Goal: Task Accomplishment & Management: Manage account settings

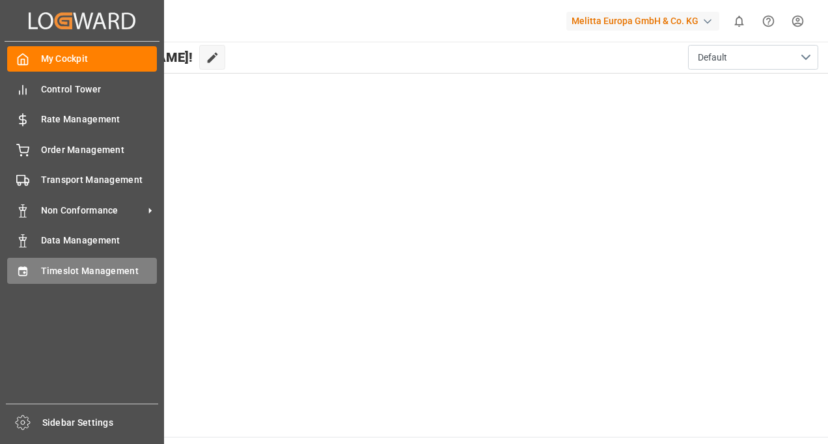
click at [105, 269] on span "Timeslot Management" at bounding box center [99, 271] width 116 height 14
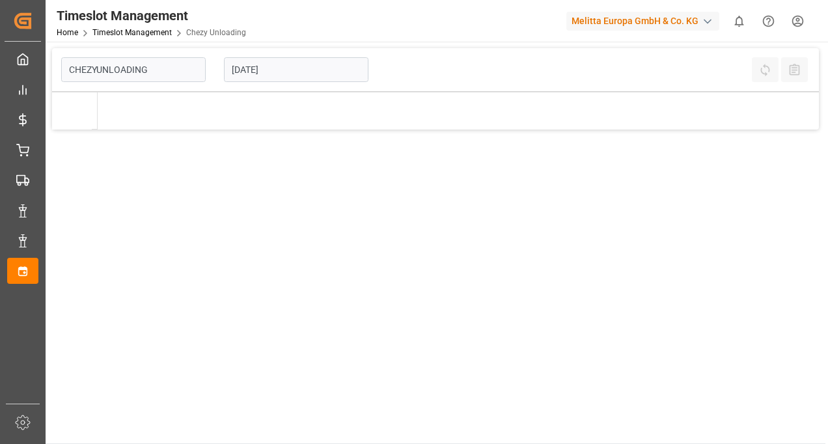
type input "Chezy Unloading"
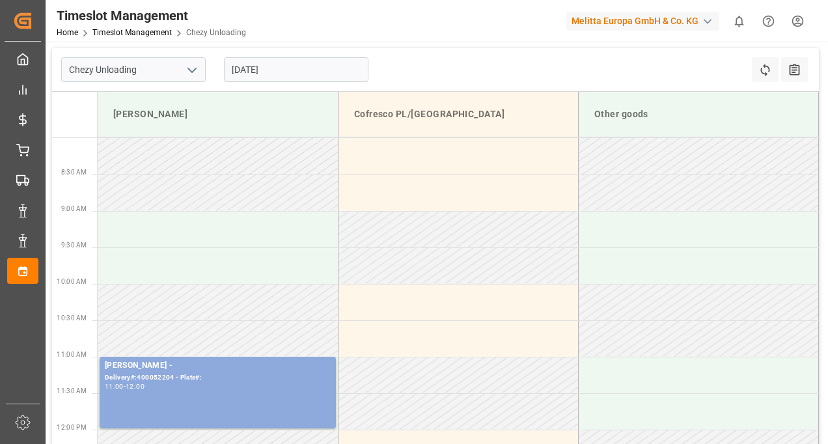
click at [323, 83] on div "[DATE]" at bounding box center [296, 69] width 163 height 43
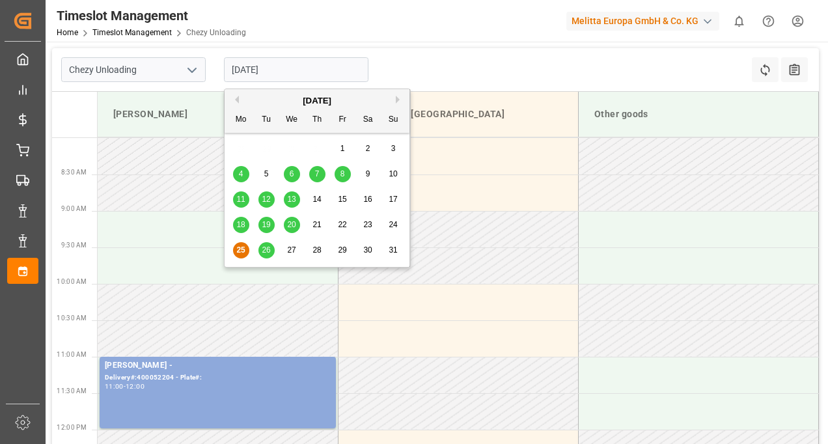
click at [320, 77] on input "[DATE]" at bounding box center [296, 69] width 144 height 25
click at [267, 253] on span "26" at bounding box center [266, 249] width 8 height 9
type input "[DATE]"
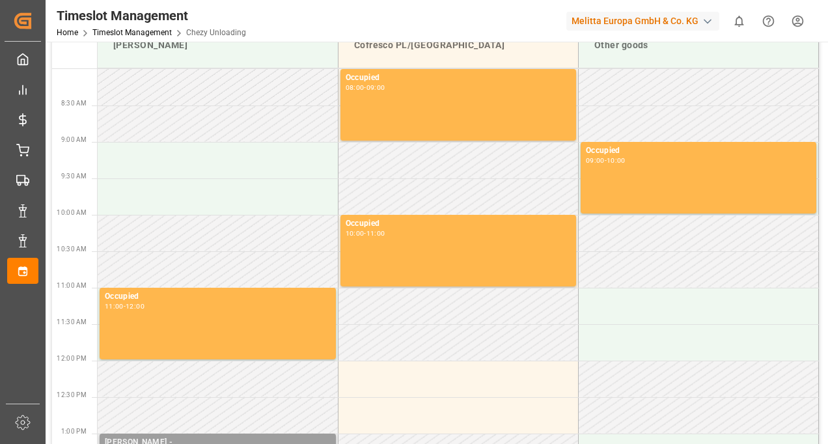
scroll to position [195, 0]
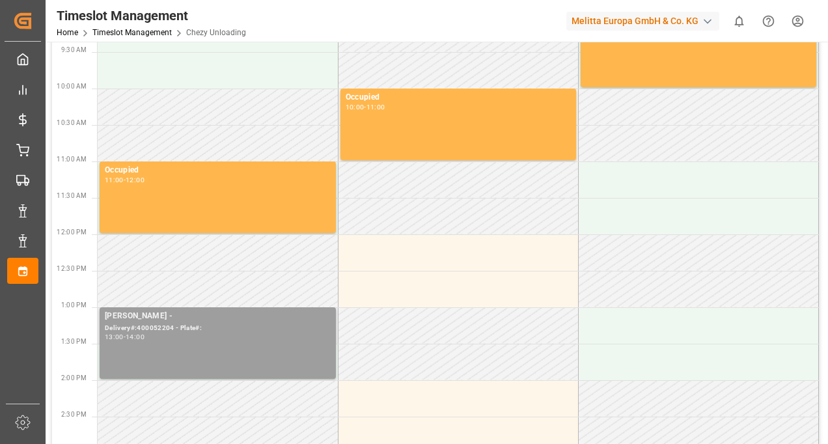
click at [226, 341] on div "[PERSON_NAME] - Delivery#:400052204 - Plate#: 13:00 - 14:00" at bounding box center [218, 343] width 226 height 66
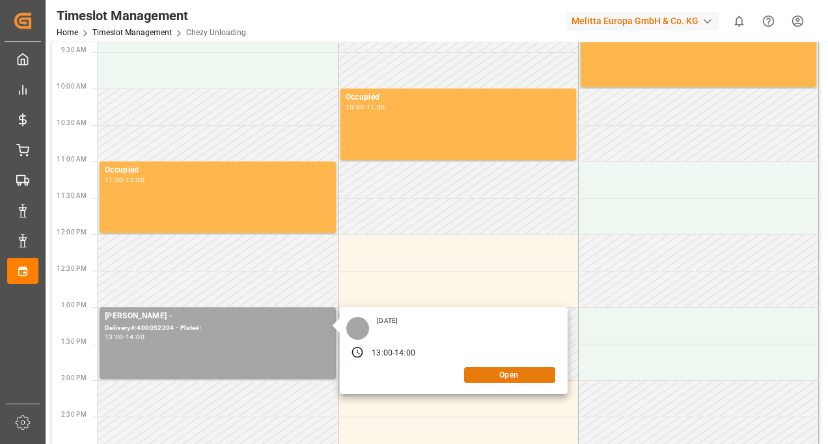
click at [499, 374] on button "Open" at bounding box center [509, 375] width 91 height 16
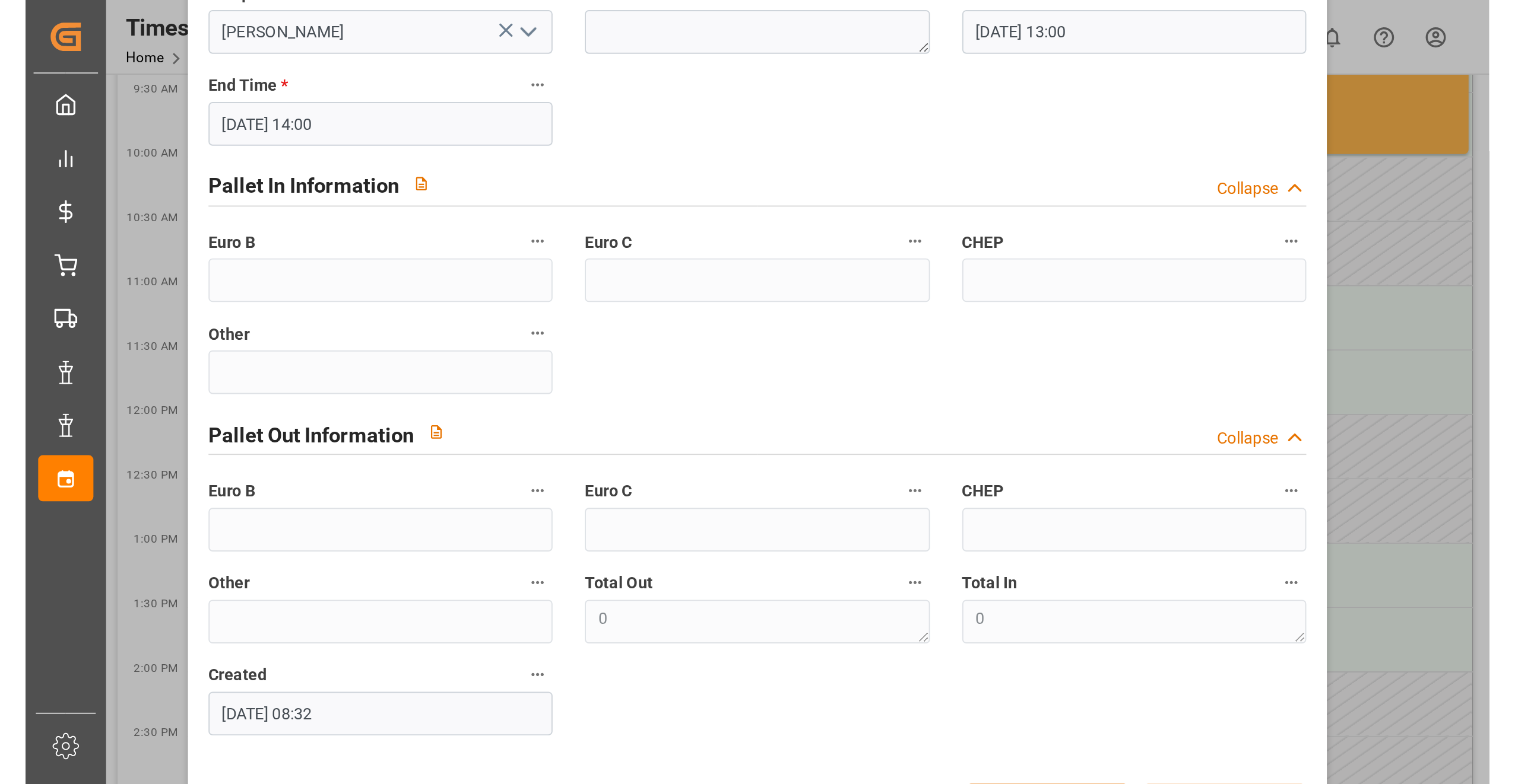
scroll to position [221, 0]
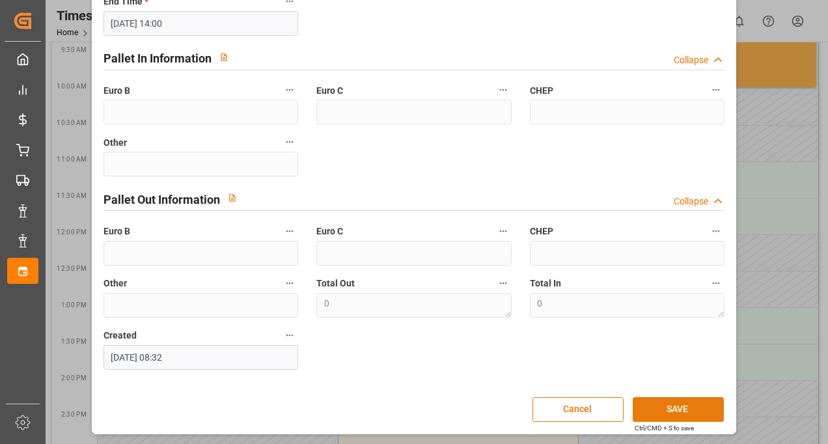
click at [663, 405] on button "SAVE" at bounding box center [678, 409] width 91 height 25
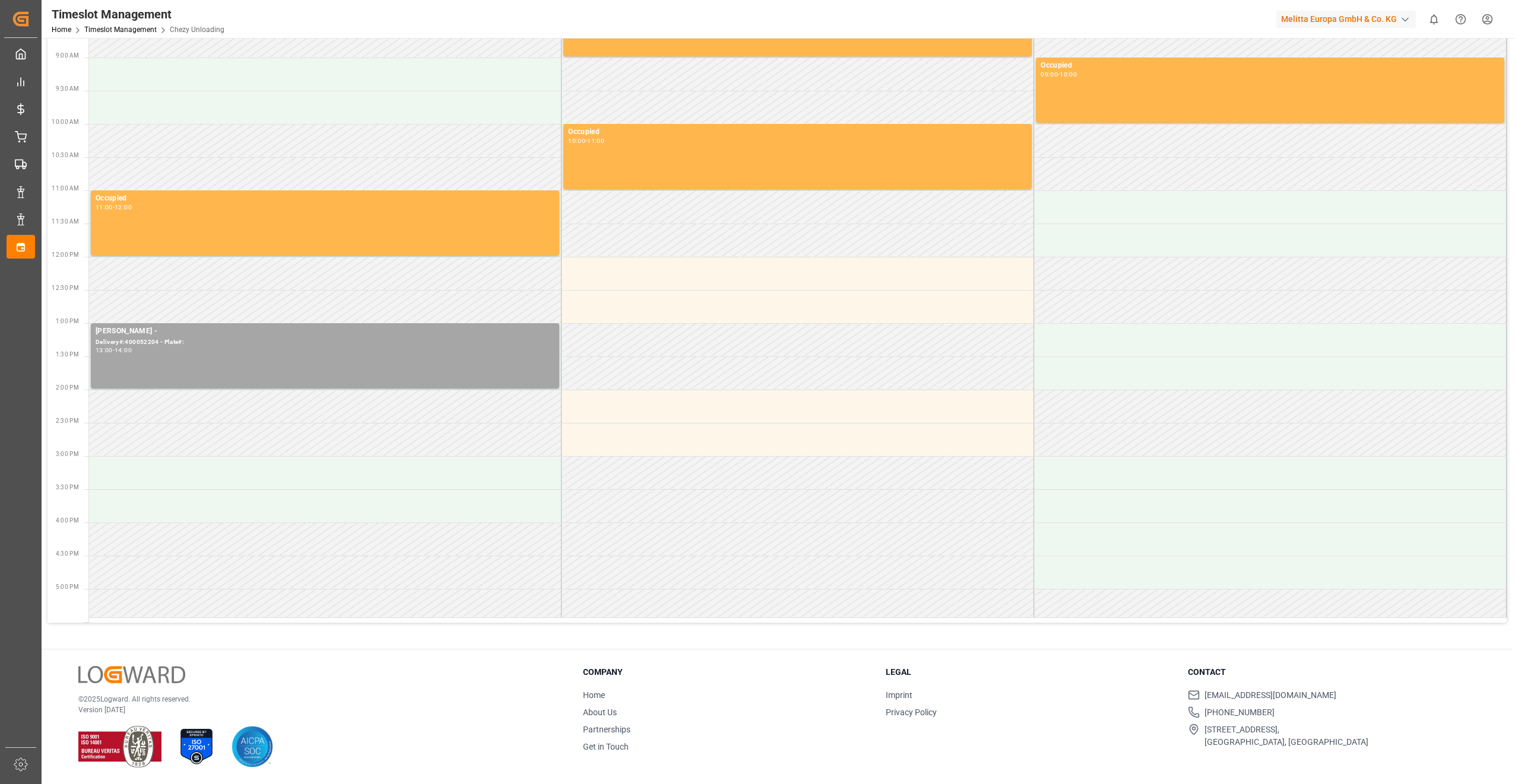
scroll to position [134, 0]
click at [245, 349] on div "13:00 - 14:00" at bounding box center [325, 351] width 459 height 6
click at [715, 385] on button "Open" at bounding box center [721, 386] width 83 height 15
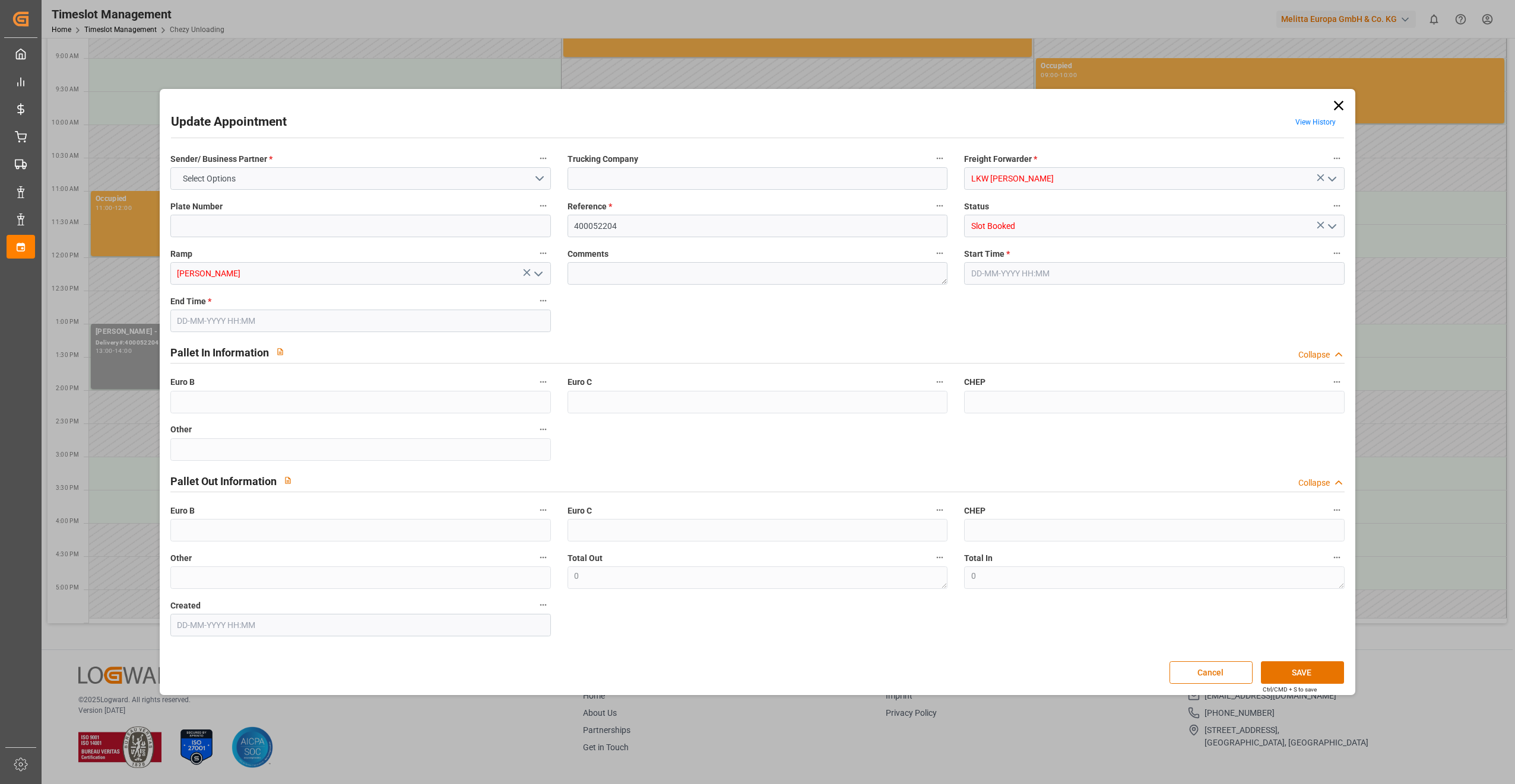
type input "[DATE] 13:00"
type input "[DATE] 14:00"
type input "[DATE] 08:32"
click at [754, 404] on button "SAVE" at bounding box center [1302, 673] width 83 height 23
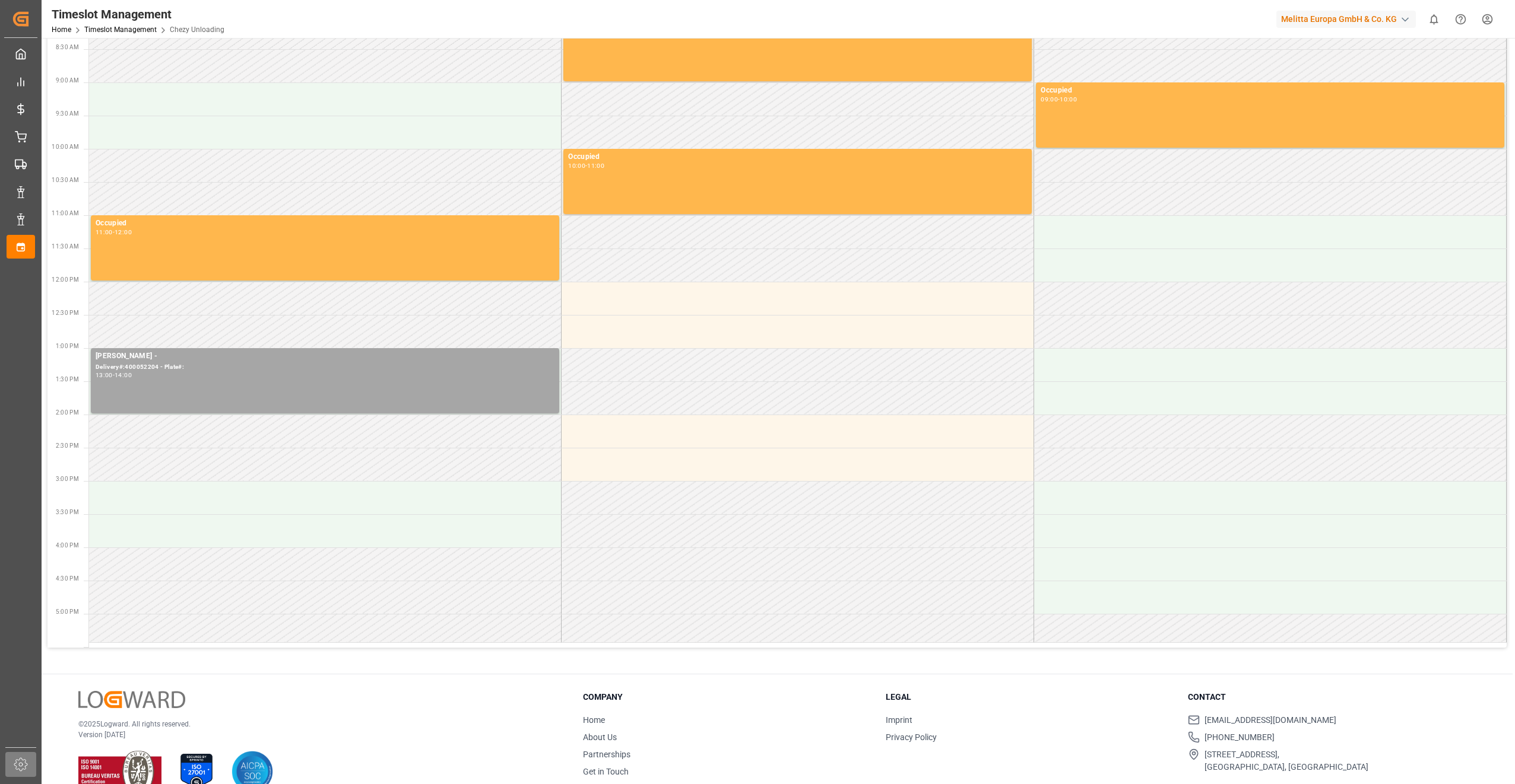
scroll to position [75, 0]
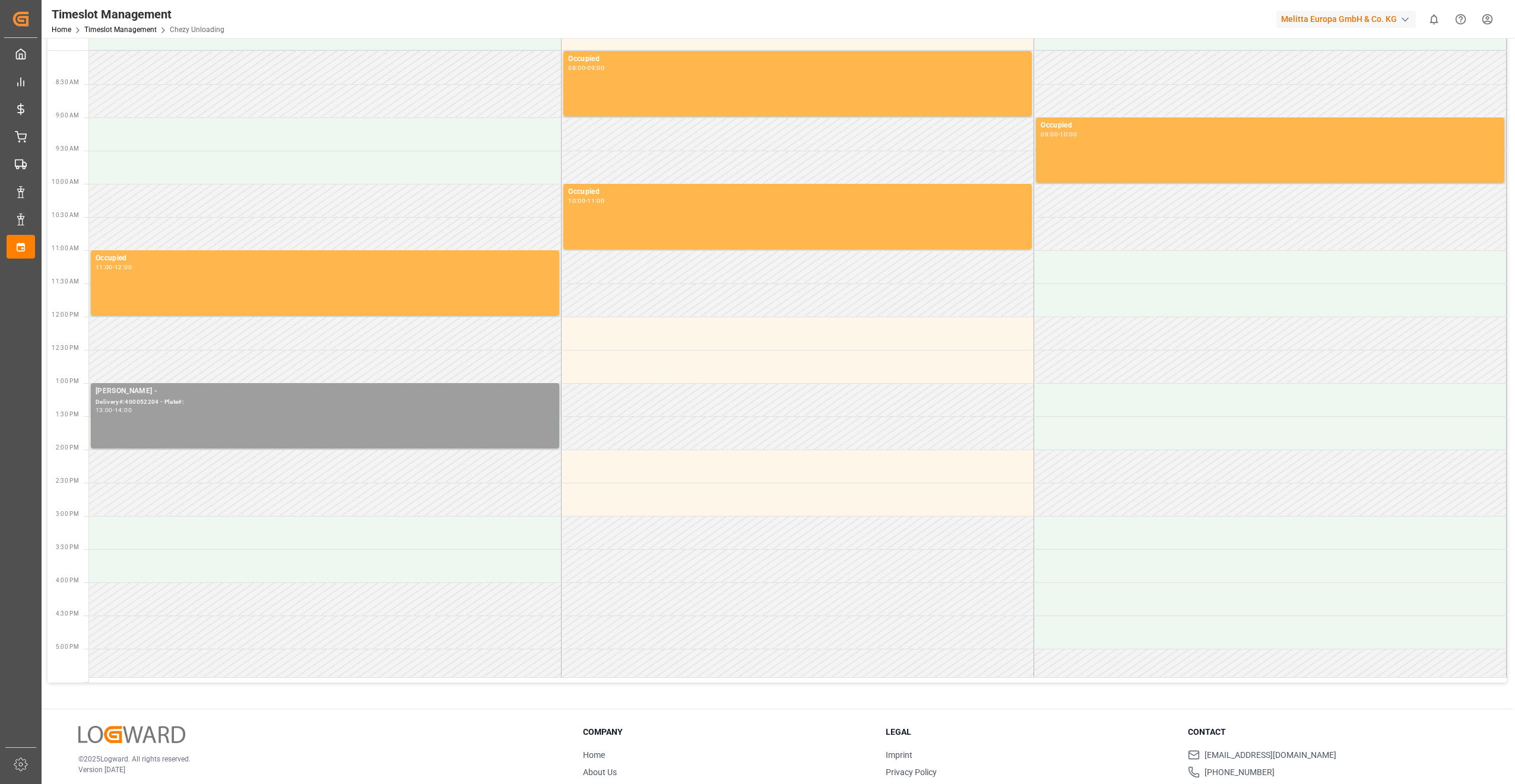
click at [196, 404] on div "[PERSON_NAME] - Delivery#:400052204 - Plate#: 13:00 - 14:00" at bounding box center [325, 416] width 459 height 60
click at [732, 404] on button "Open" at bounding box center [721, 445] width 83 height 15
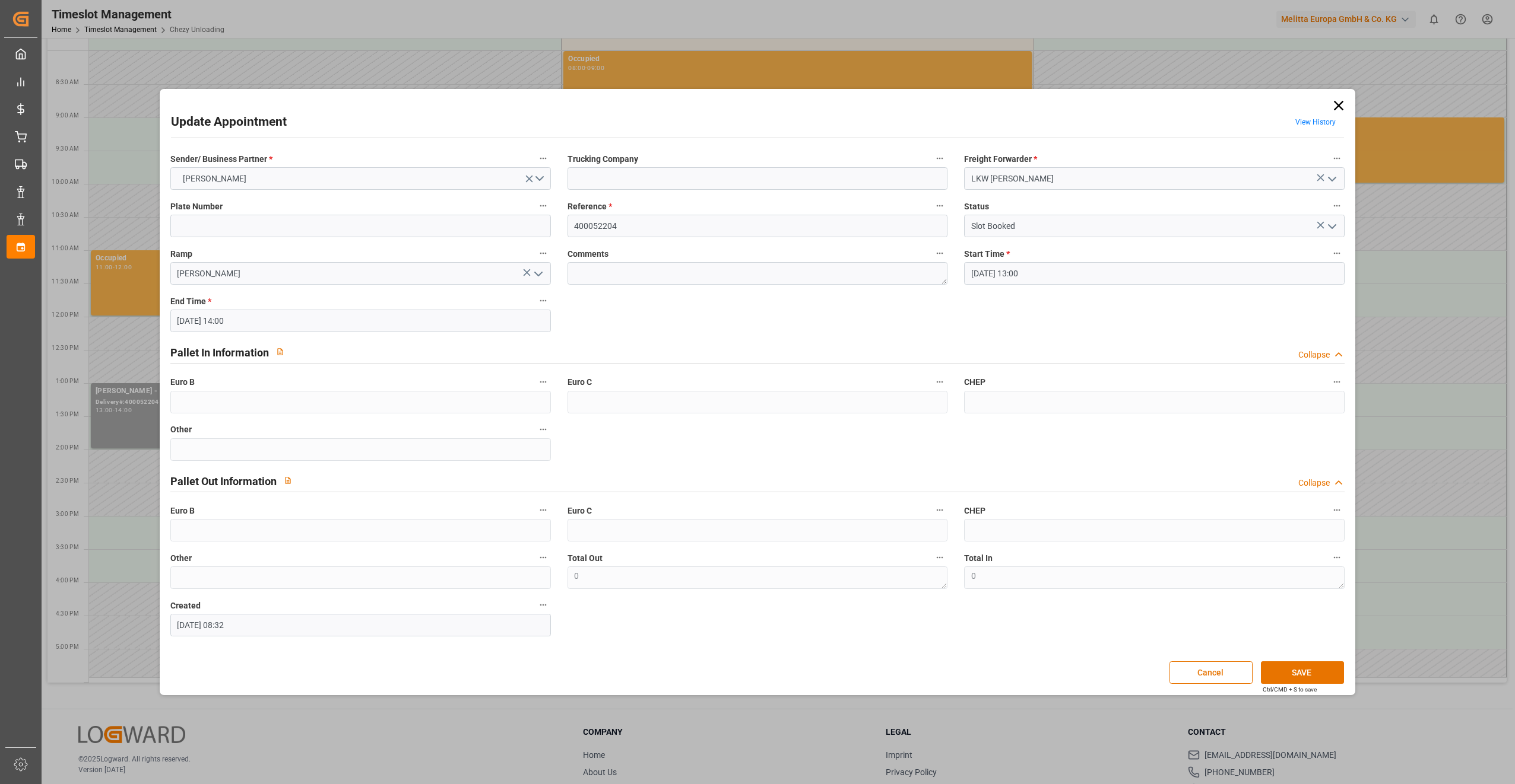
click at [754, 122] on link "View History" at bounding box center [1315, 122] width 40 height 8
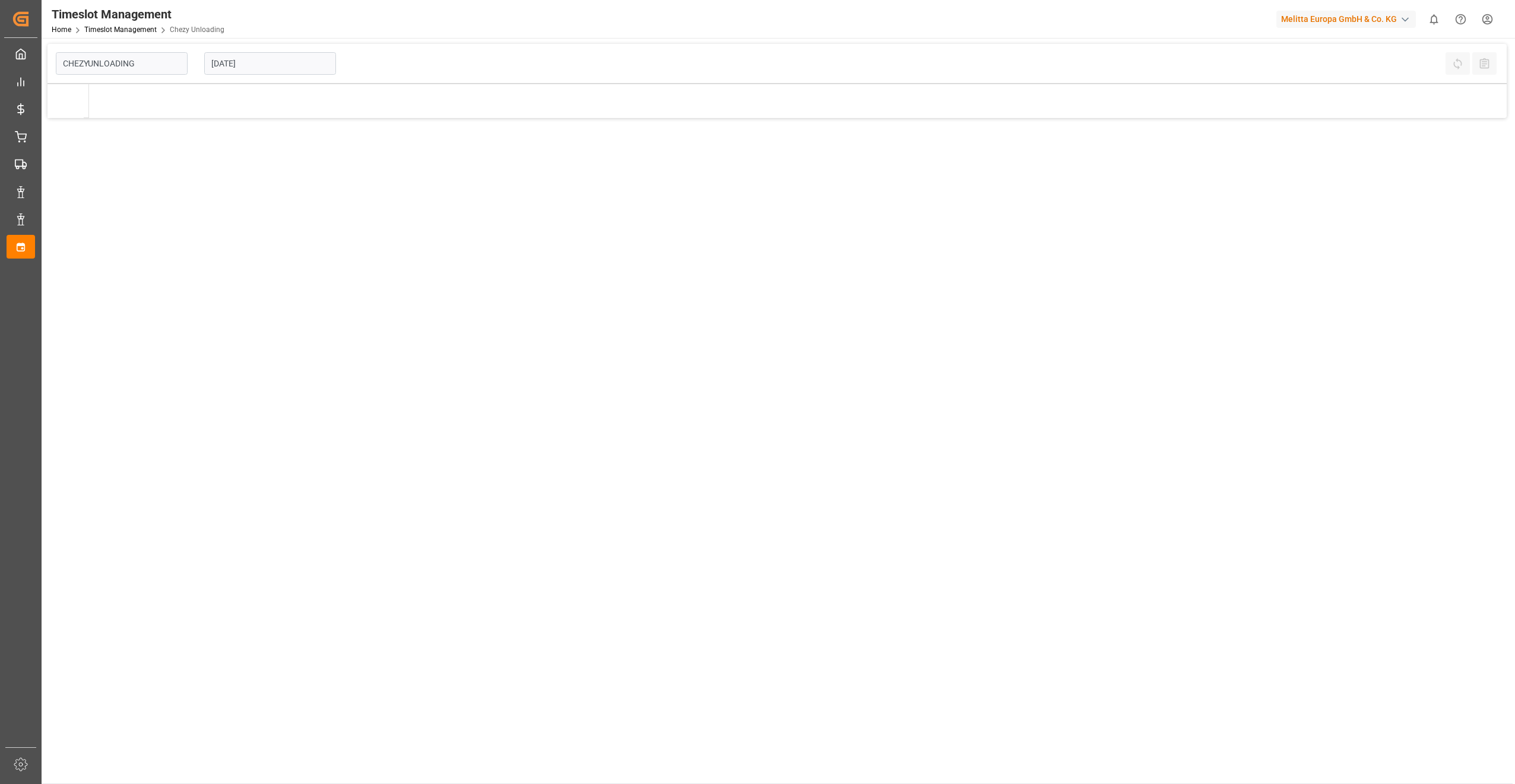
type input "Chezy Unloading"
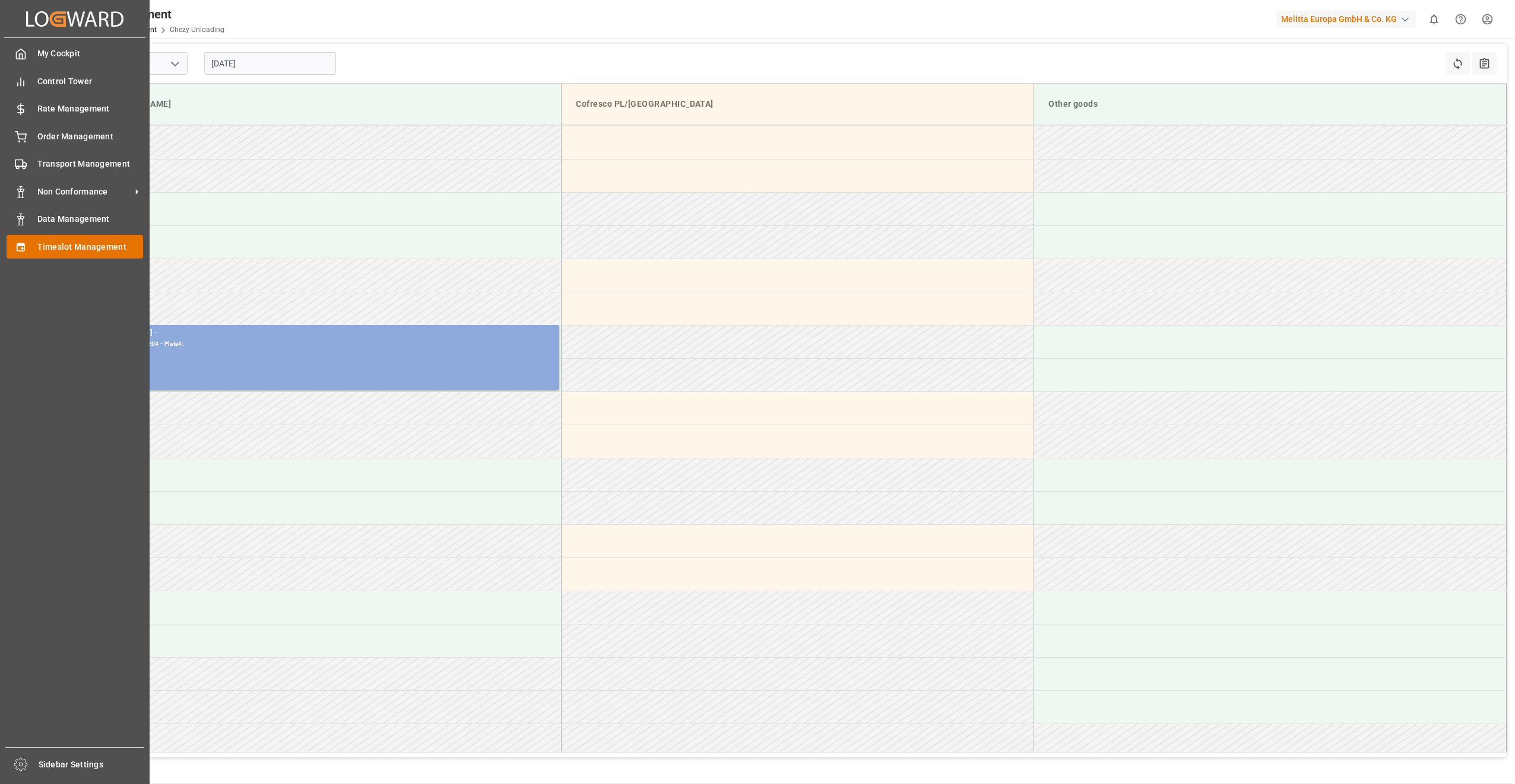
click at [35, 243] on div "Timeslot Management Timeslot Management" at bounding box center [75, 246] width 137 height 23
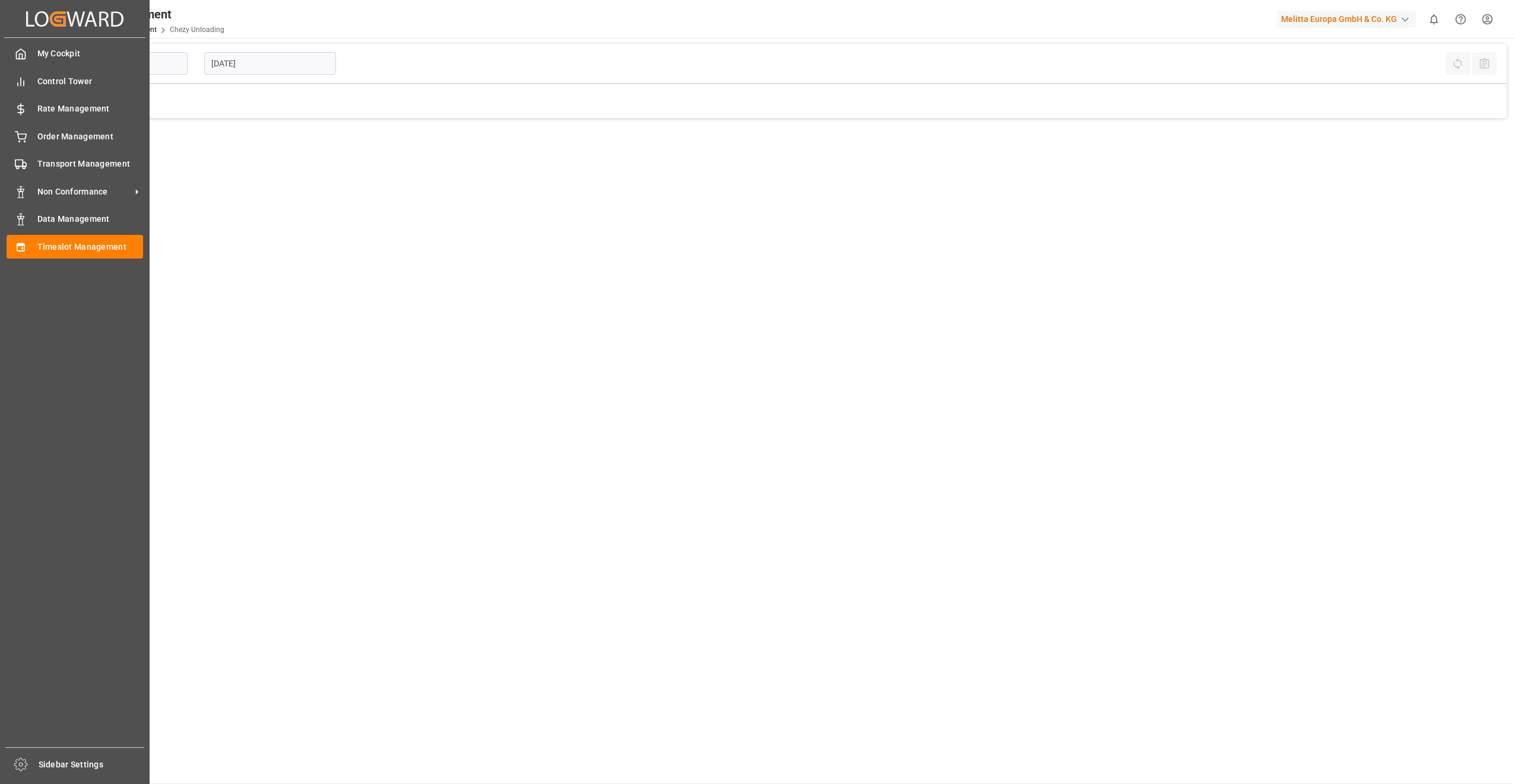
type input "Chezy Unloading"
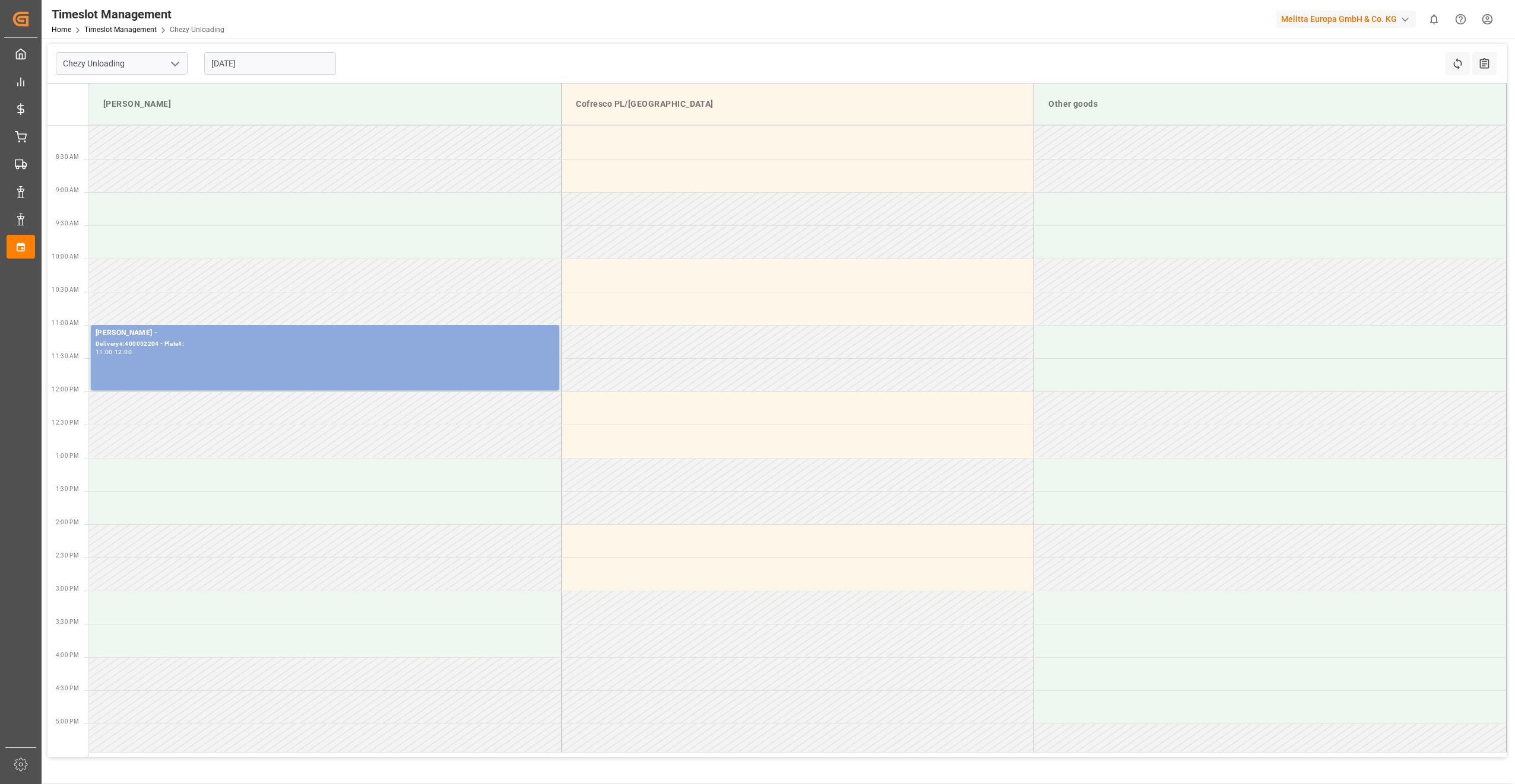
click at [313, 58] on input "[DATE]" at bounding box center [270, 63] width 131 height 23
click at [241, 228] on span "26" at bounding box center [243, 227] width 7 height 8
type input "[DATE]"
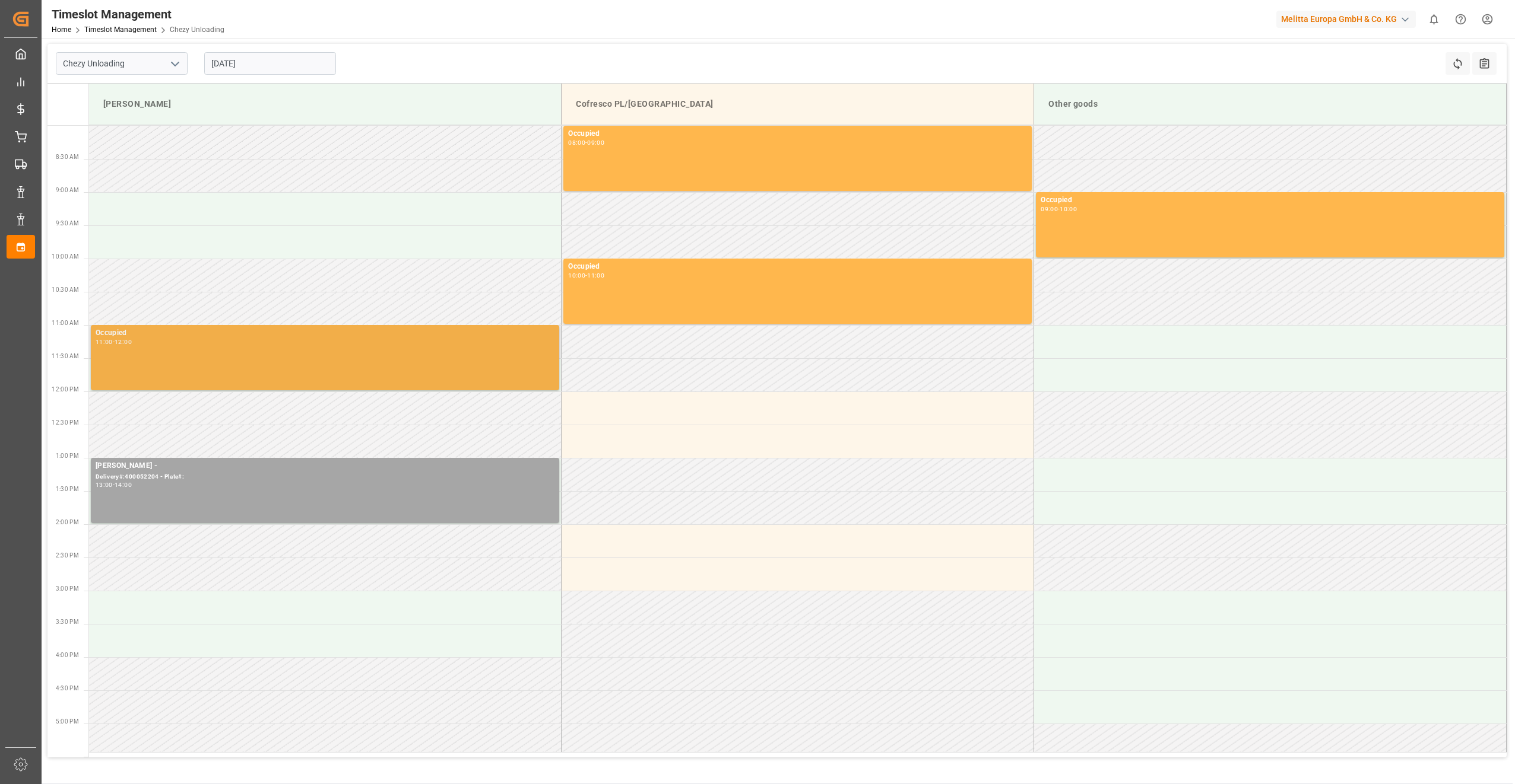
click at [154, 371] on div "Occupied 11:00 - 12:00" at bounding box center [325, 357] width 459 height 60
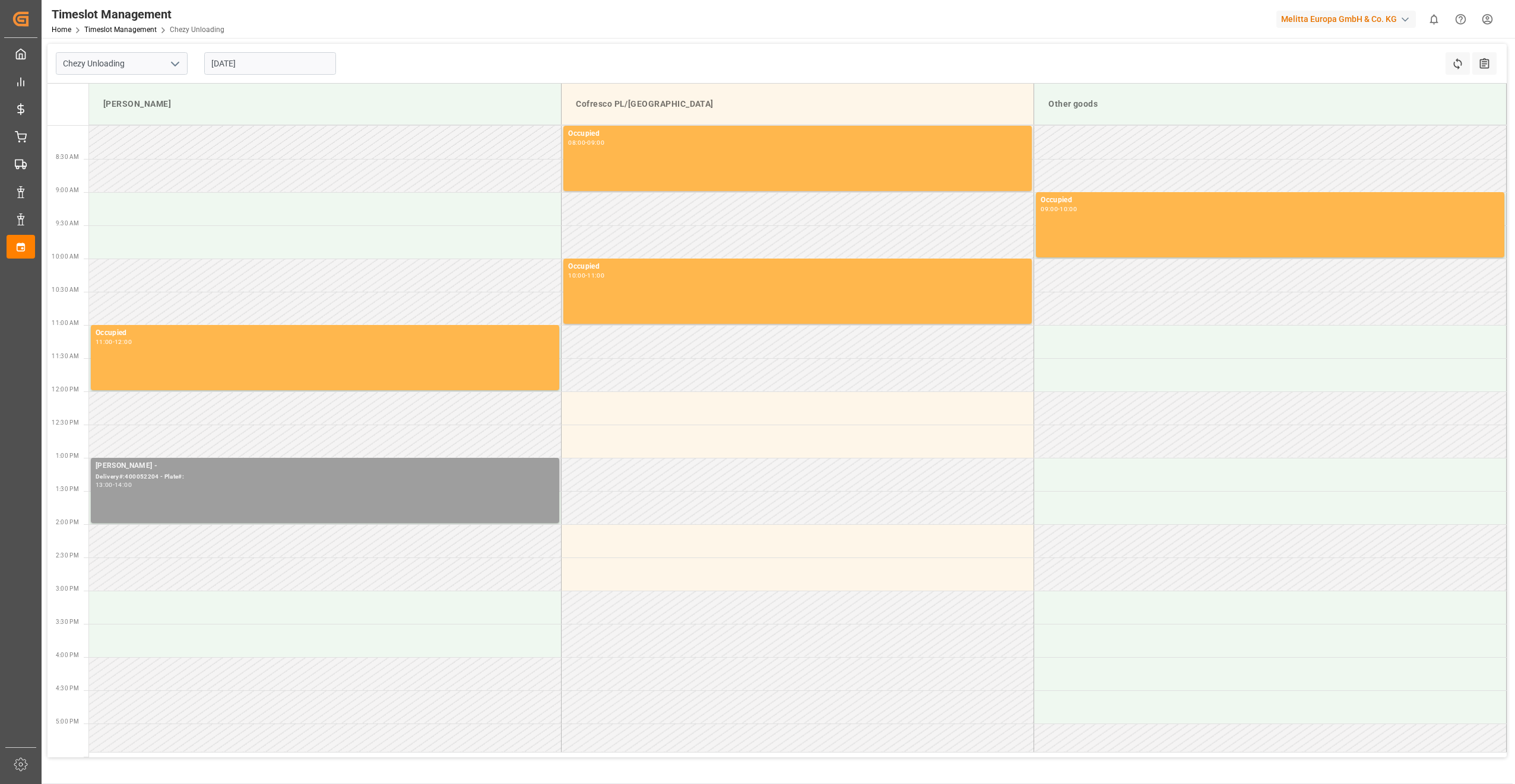
click at [245, 404] on div "[PERSON_NAME] - Delivery#:400052204 - Plate#: 13:00 - 14:00" at bounding box center [325, 490] width 459 height 60
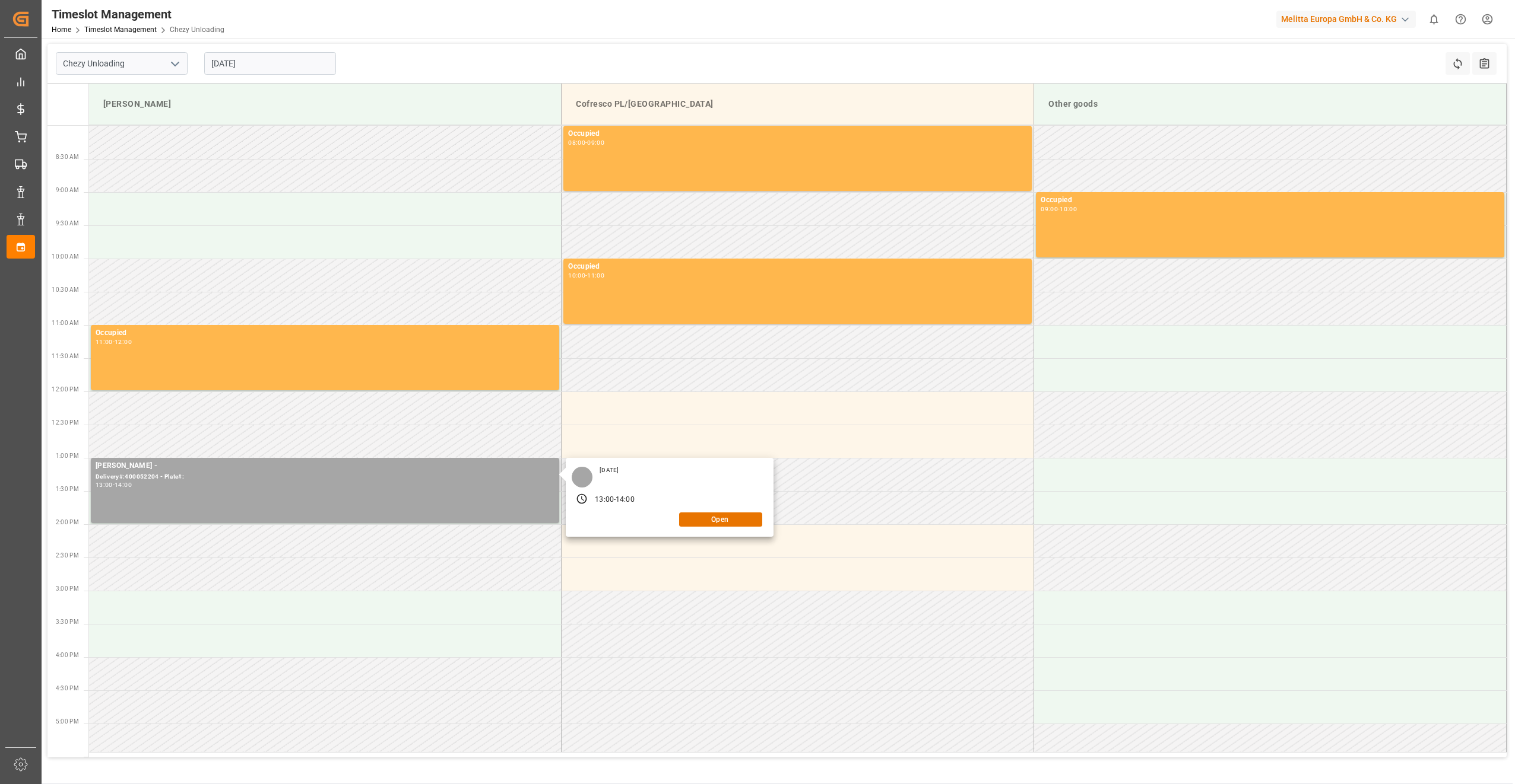
click at [599, 404] on div "13:00" at bounding box center [604, 500] width 19 height 11
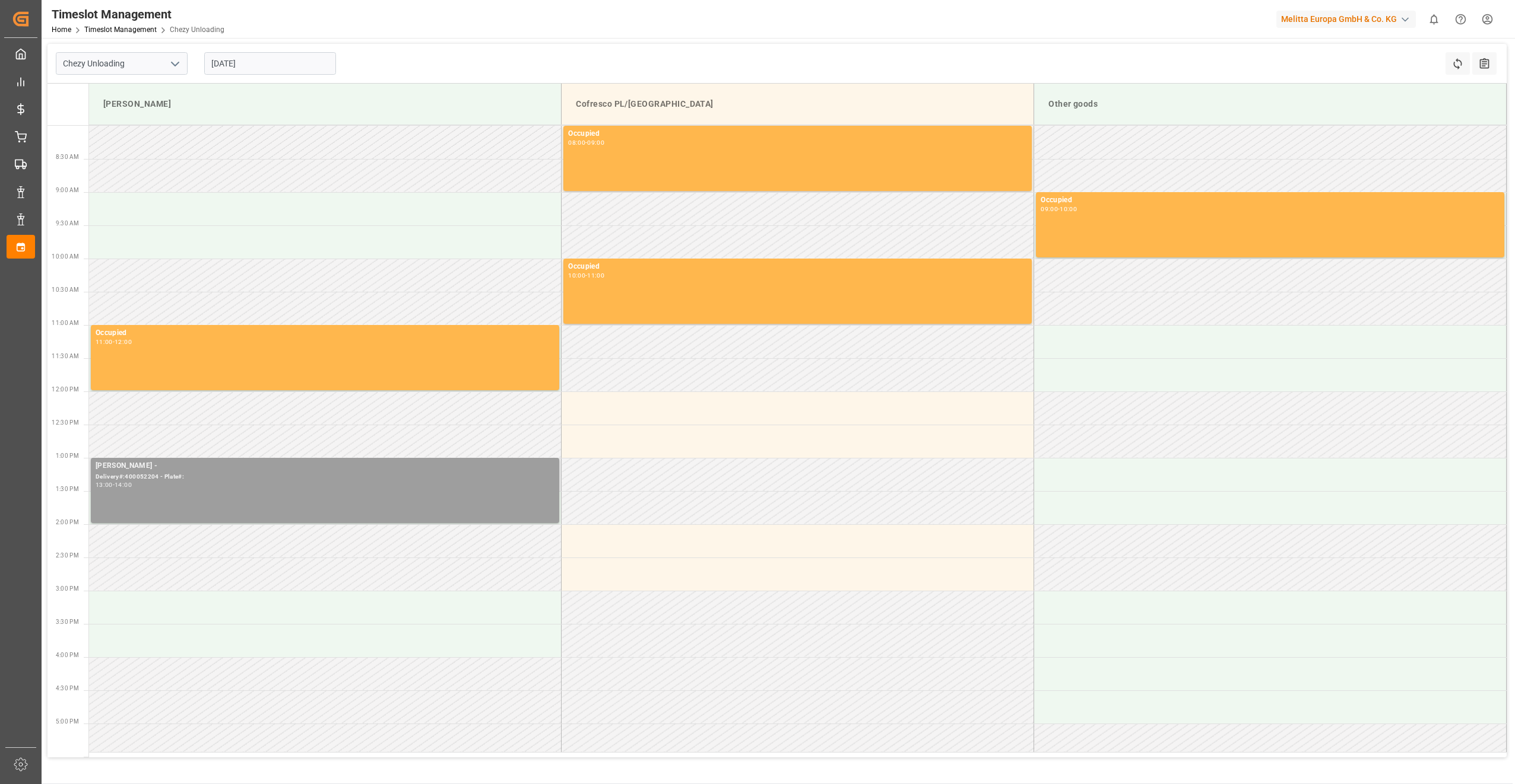
click at [360, 404] on div "13:00 - 14:00" at bounding box center [325, 485] width 459 height 6
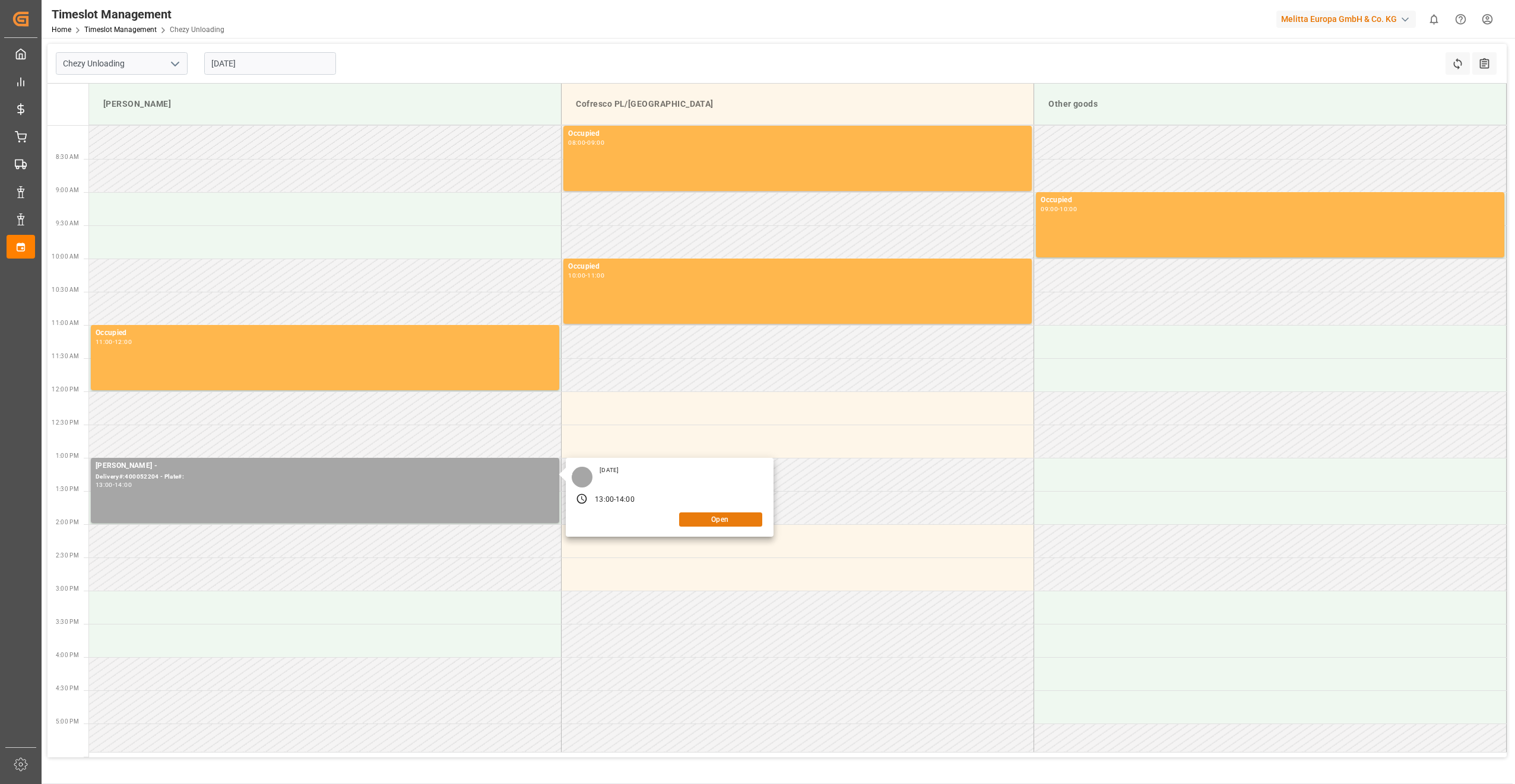
click at [727, 404] on button "Open" at bounding box center [721, 520] width 83 height 15
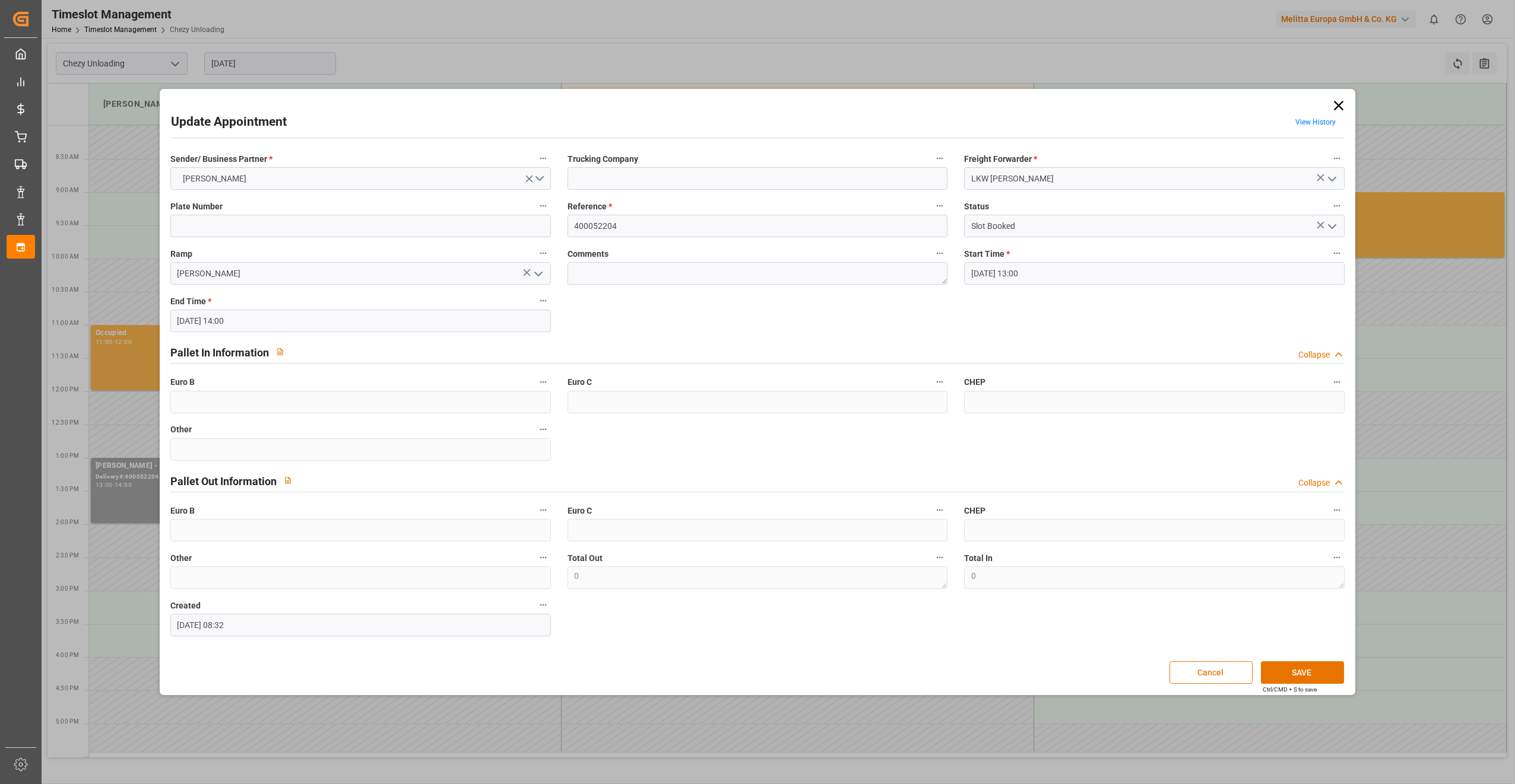
click at [754, 404] on button "Cancel" at bounding box center [1210, 673] width 83 height 23
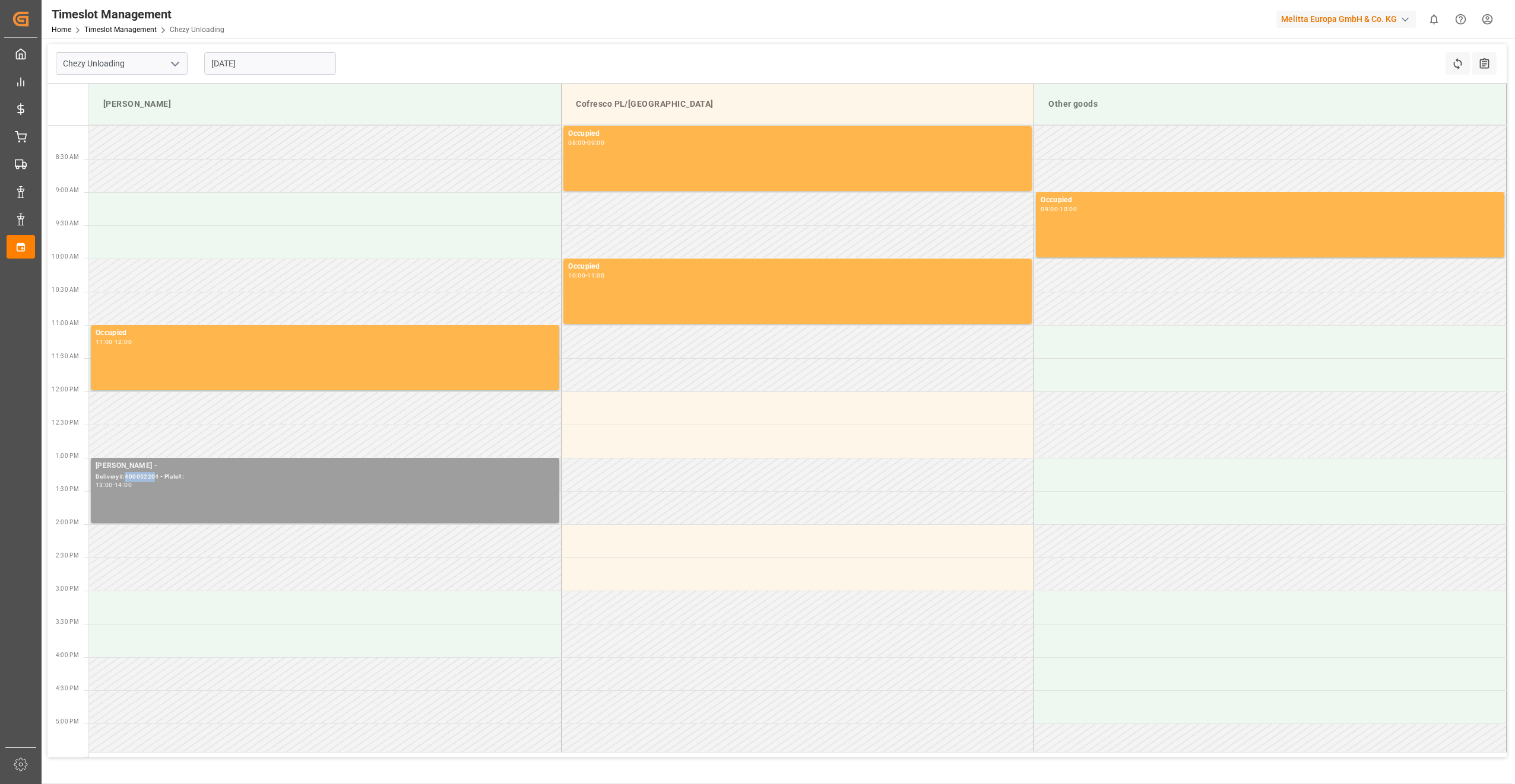
drag, startPoint x: 153, startPoint y: 478, endPoint x: 126, endPoint y: 480, distance: 27.1
click at [126, 404] on div "Delivery#:400052204 - Plate#:" at bounding box center [325, 477] width 459 height 10
click at [200, 404] on div "[PERSON_NAME] - Delivery#:400052204 - Plate#: 13:00 - 14:00" at bounding box center [325, 490] width 459 height 60
drag, startPoint x: 491, startPoint y: 492, endPoint x: 366, endPoint y: 489, distance: 125.0
click at [366, 404] on div "[PERSON_NAME] - Delivery#:400052204 - Plate#: 13:00 - 14:00" at bounding box center [325, 490] width 459 height 60
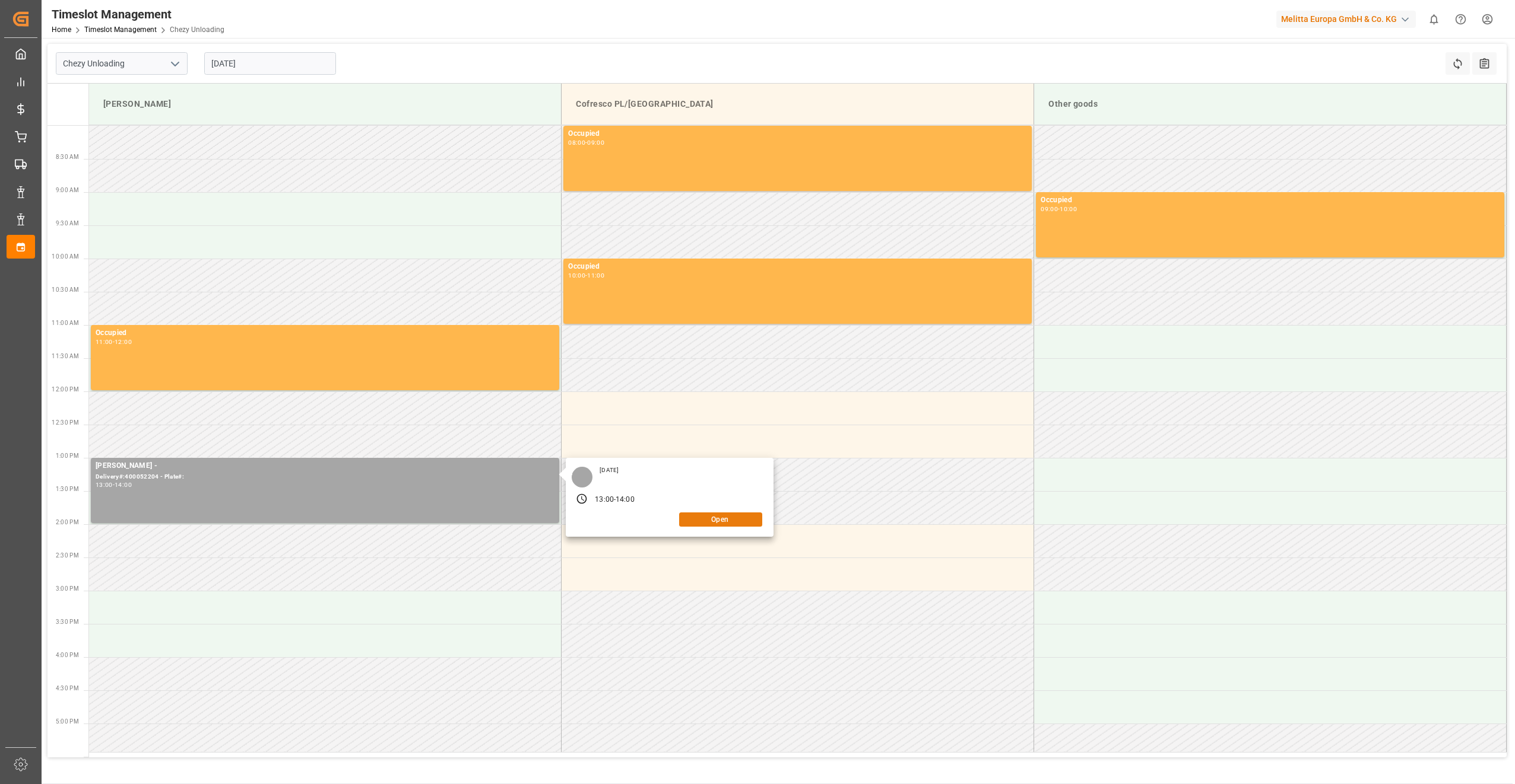
click at [698, 404] on button "Open" at bounding box center [721, 520] width 83 height 15
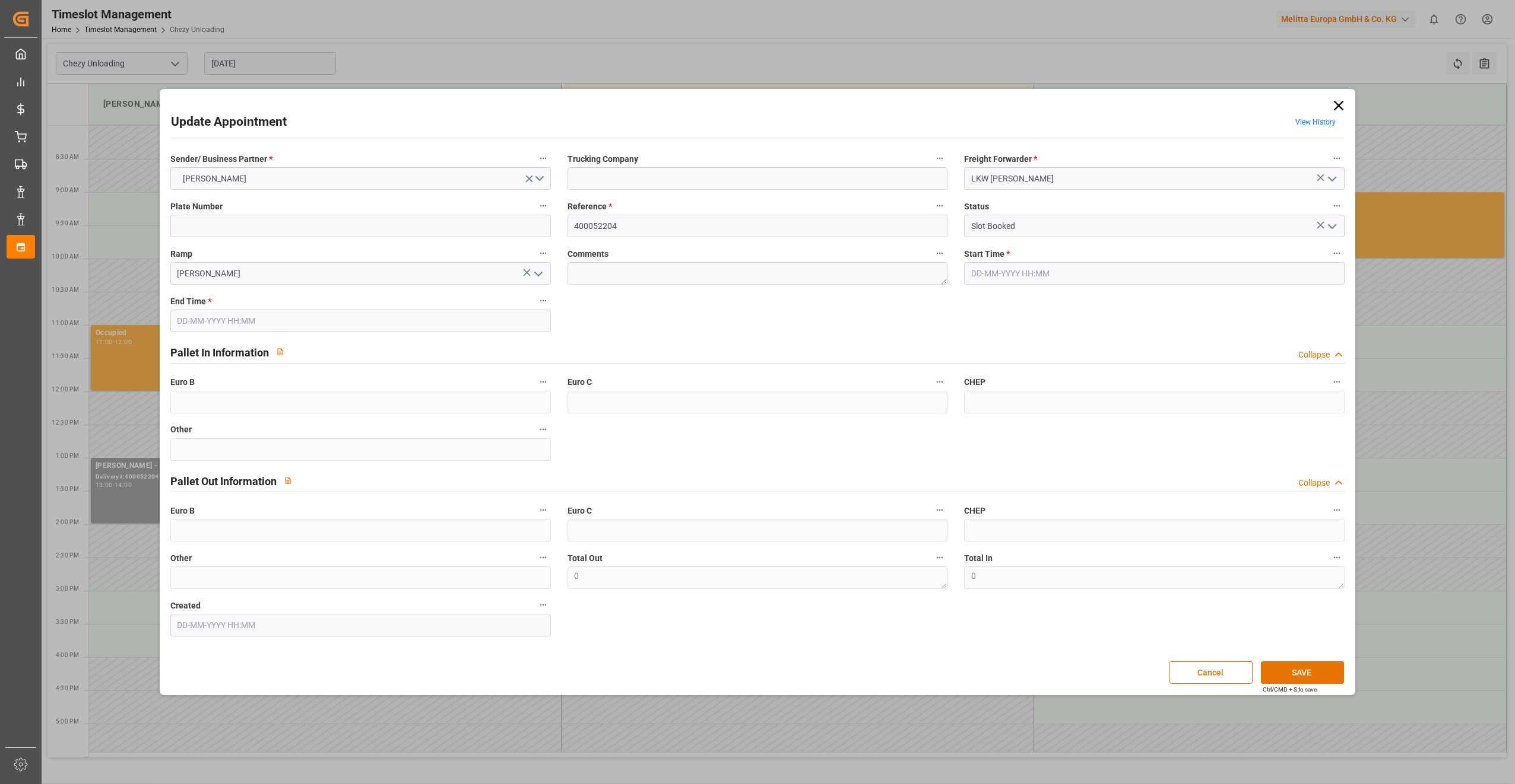
type input "[DATE] 13:00"
type input "[DATE] 14:00"
type input "[DATE] 08:32"
click at [754, 225] on input "Slot Booked" at bounding box center [1154, 226] width 380 height 23
click at [754, 224] on icon "open menu" at bounding box center [1333, 227] width 15 height 15
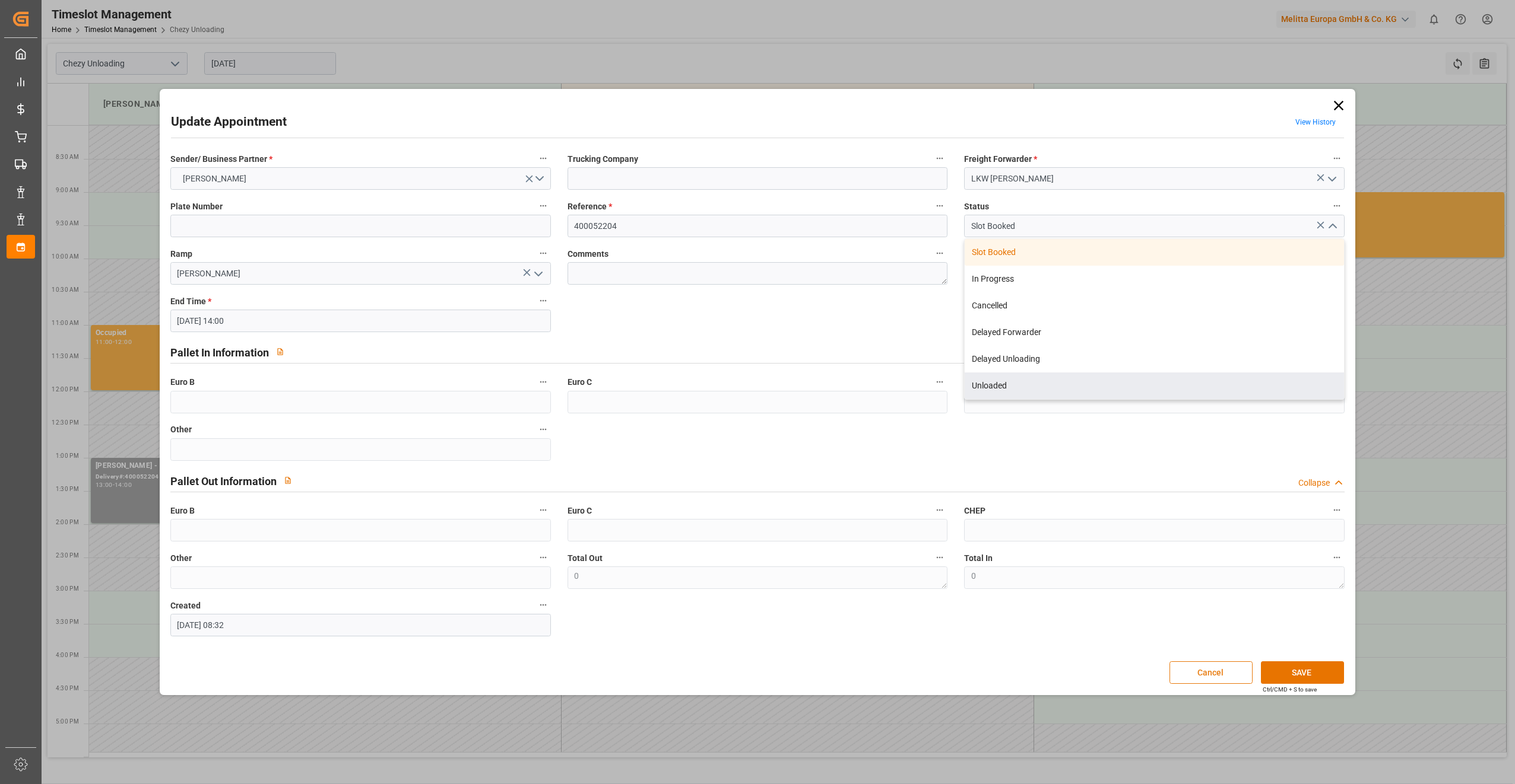
click at [754, 404] on button "Cancel" at bounding box center [1210, 673] width 83 height 23
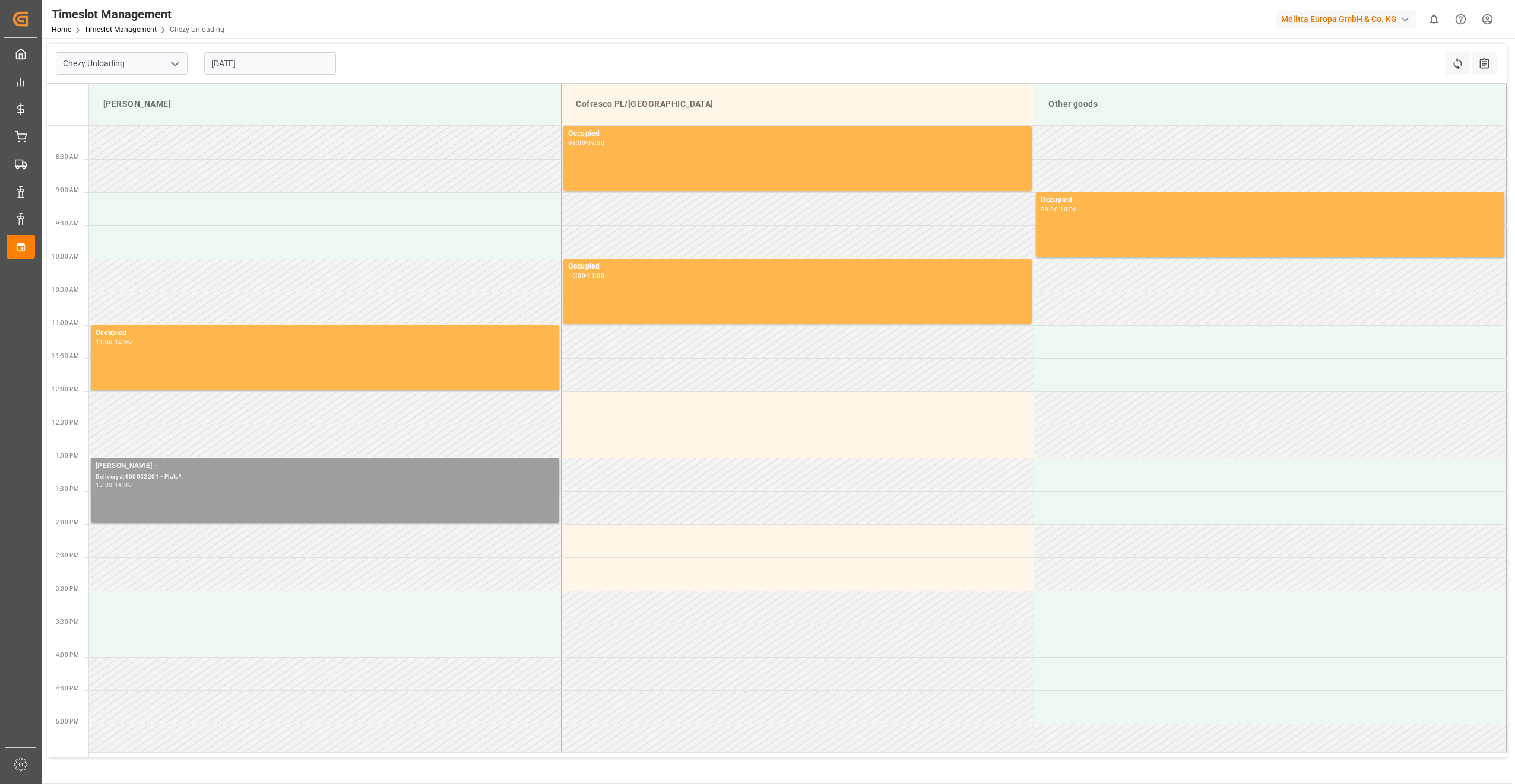
drag, startPoint x: 315, startPoint y: 489, endPoint x: 212, endPoint y: 478, distance: 103.6
click at [212, 404] on div "Delivery#:400052204 - Plate#:" at bounding box center [325, 477] width 459 height 10
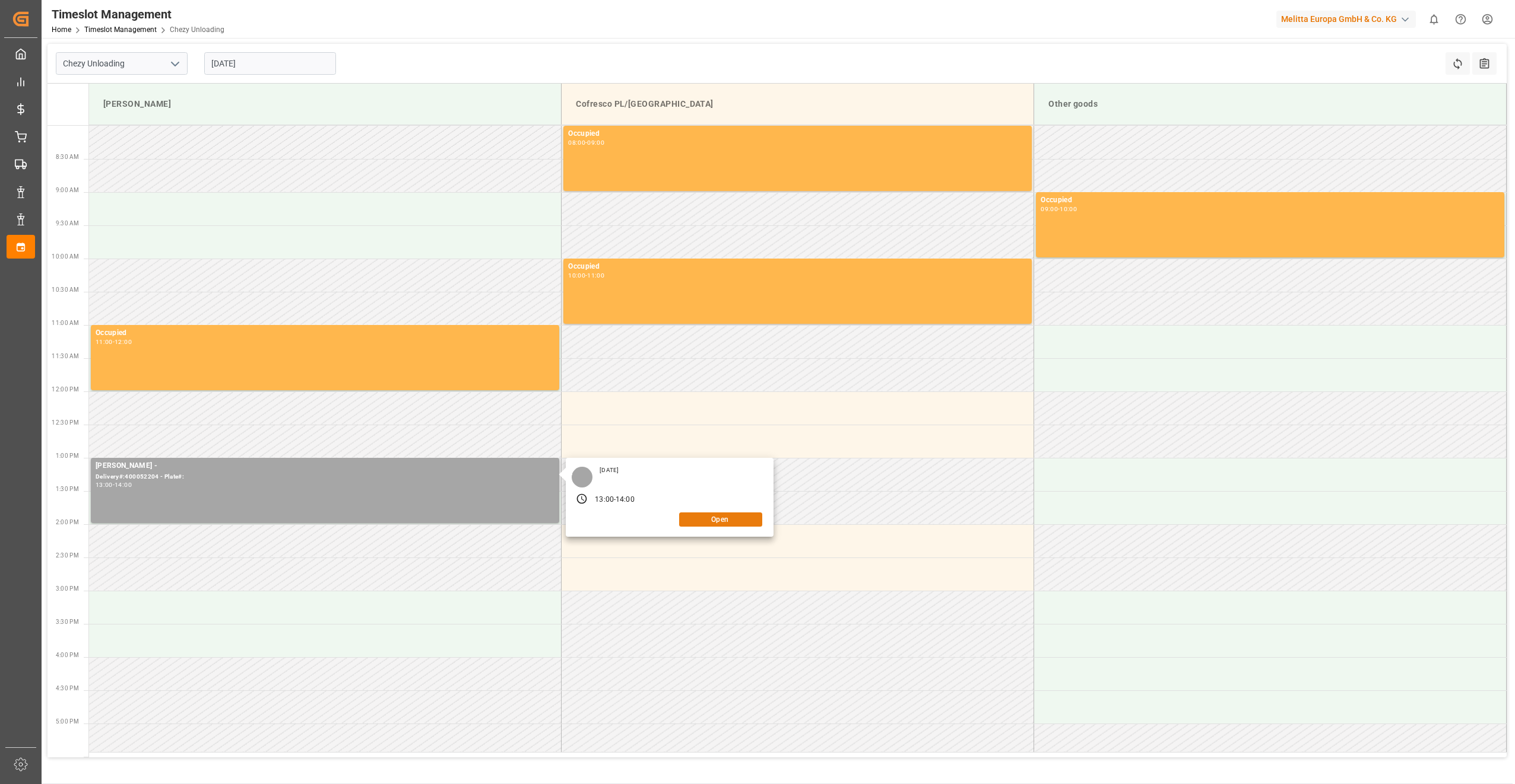
click at [730, 404] on button "Open" at bounding box center [721, 520] width 83 height 15
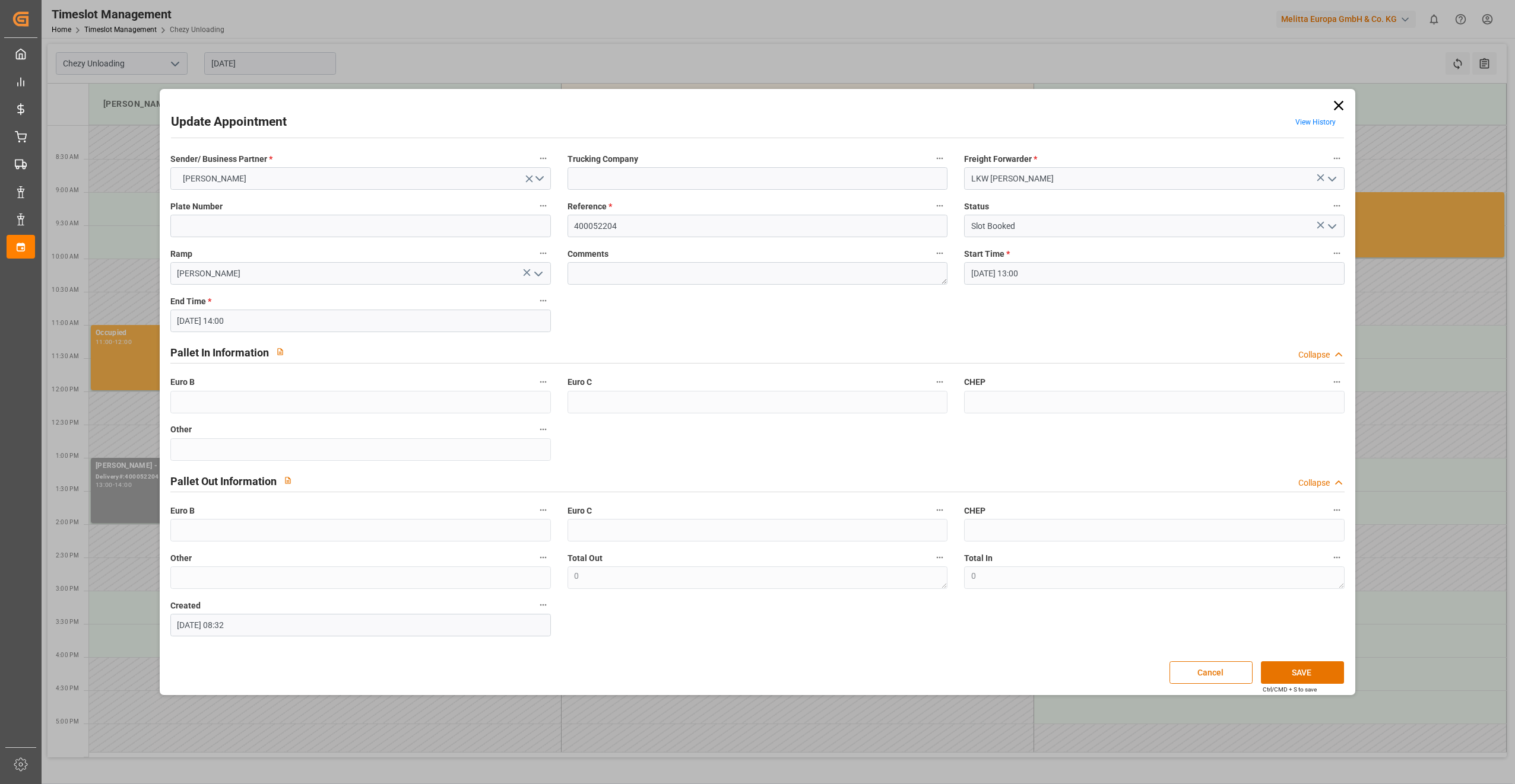
click at [754, 276] on input "[DATE] 13:00" at bounding box center [1154, 273] width 380 height 23
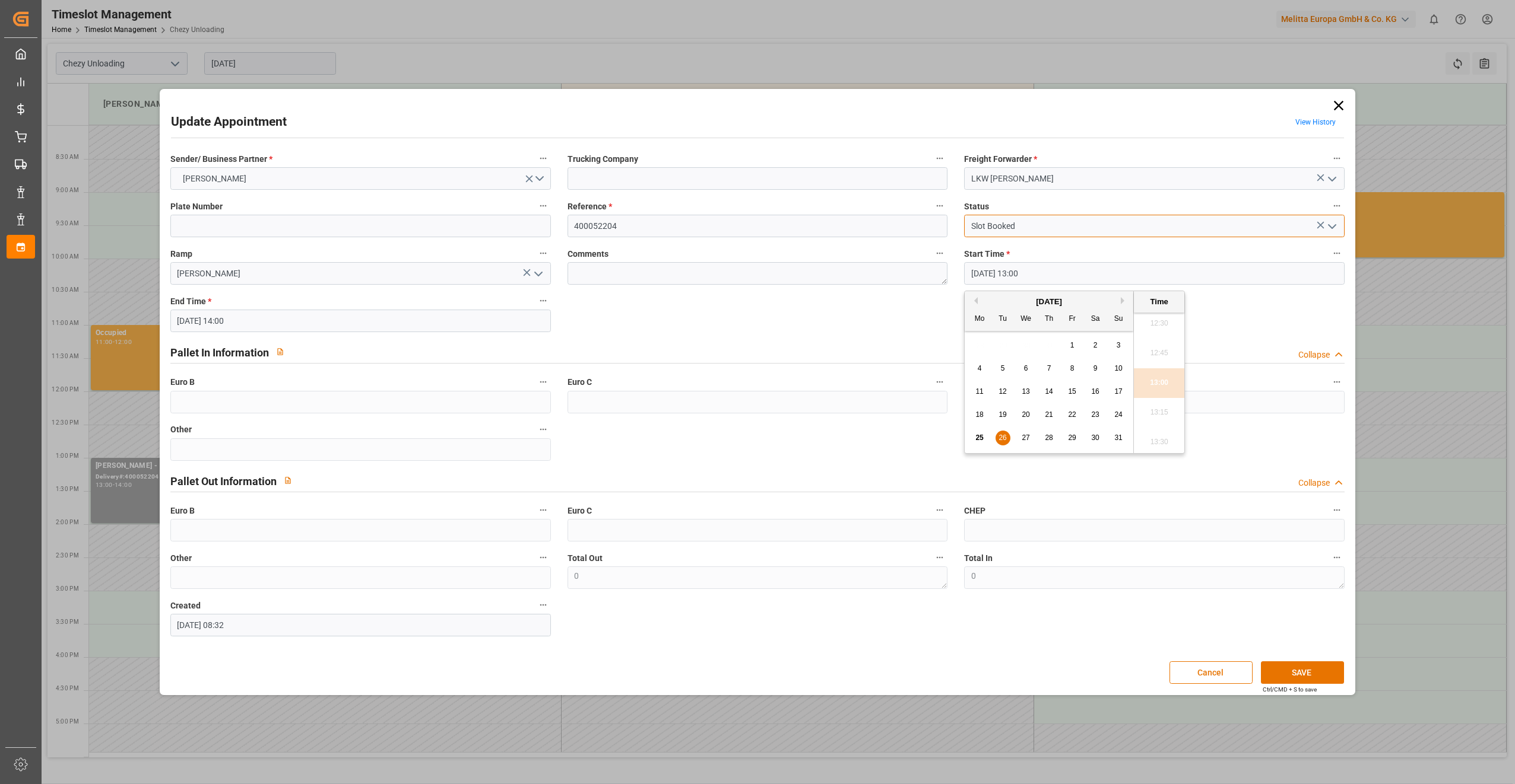
click at [754, 222] on input "Slot Booked" at bounding box center [1154, 226] width 380 height 23
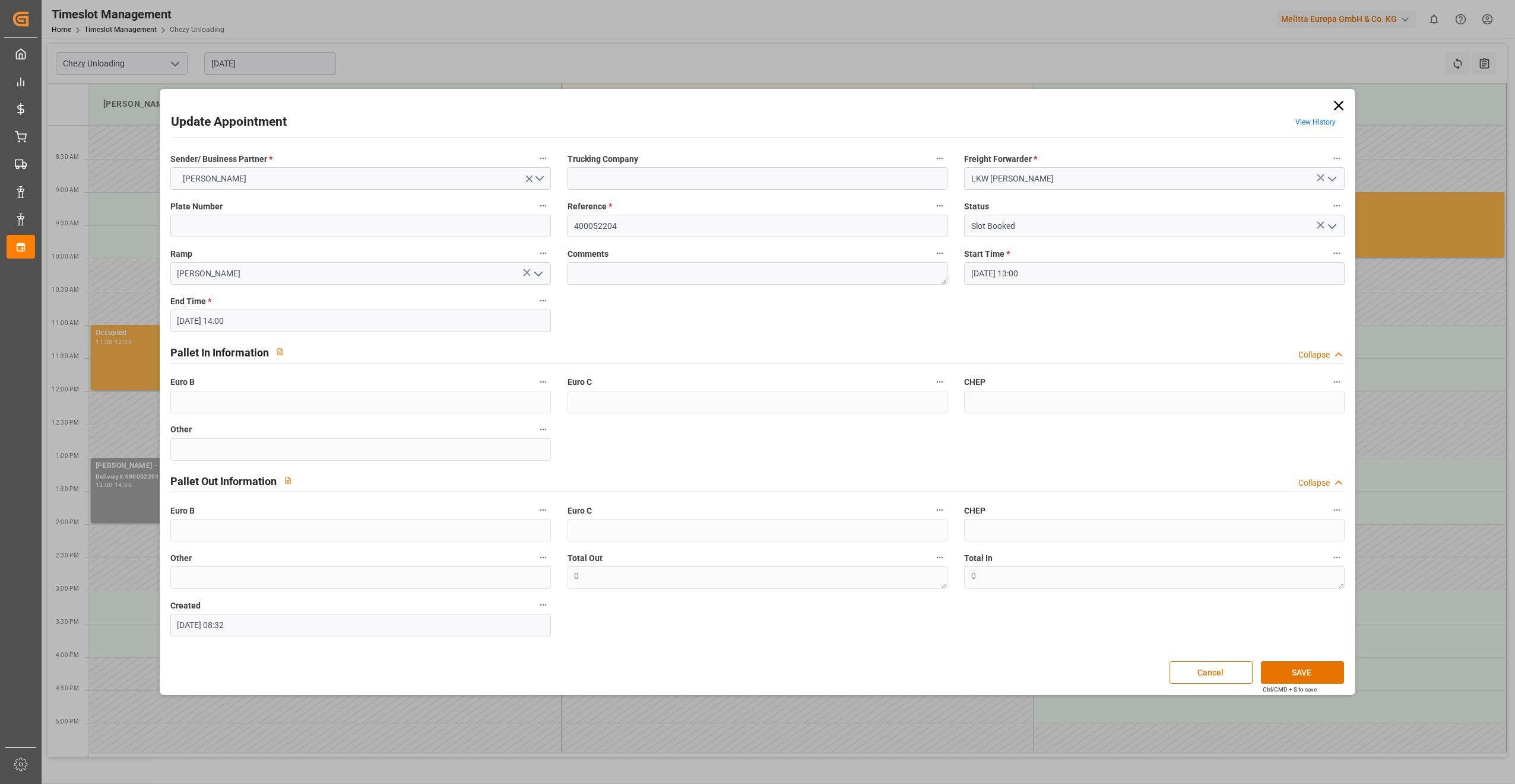
click at [754, 222] on icon "open menu" at bounding box center [1333, 227] width 15 height 15
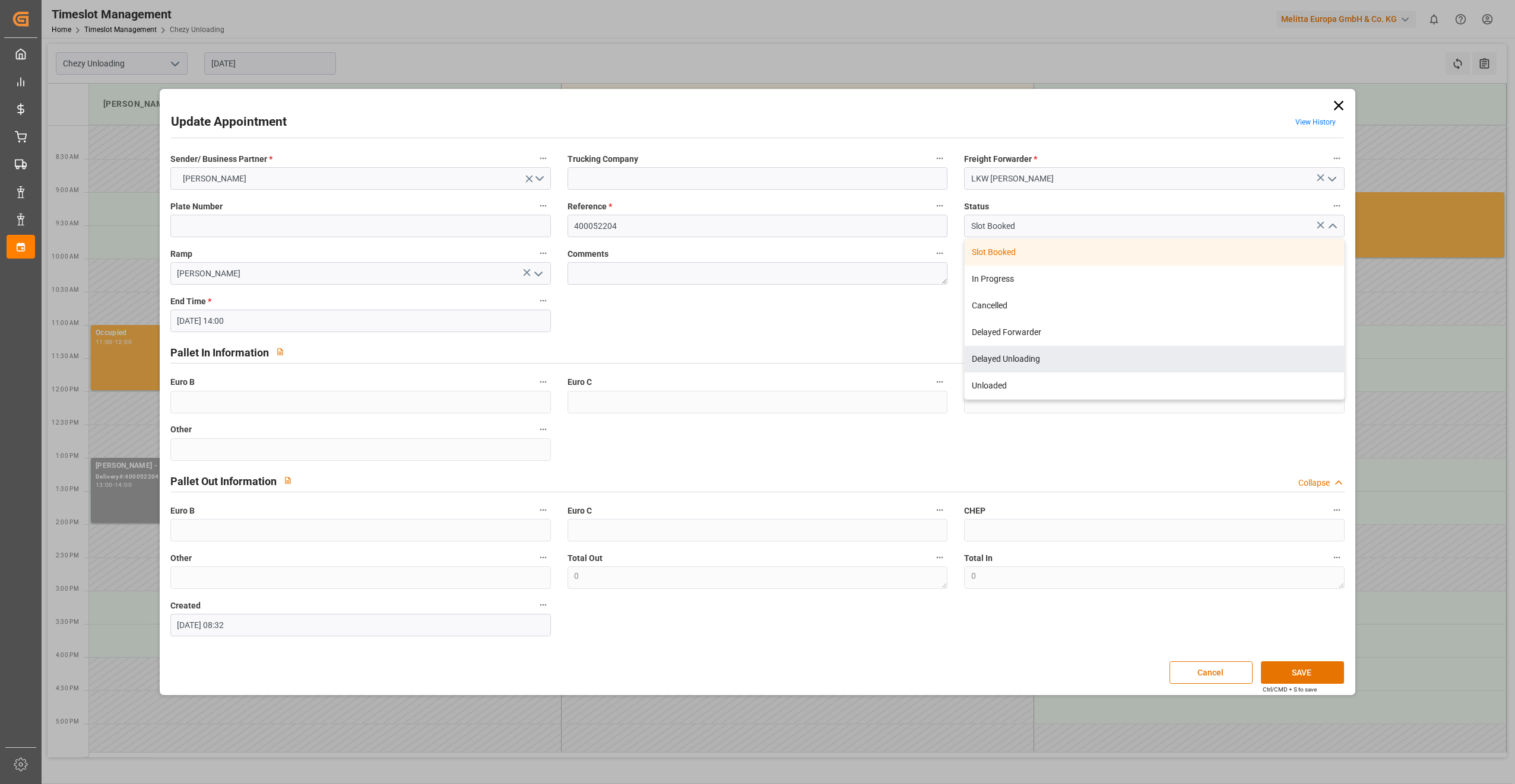
drag, startPoint x: 1053, startPoint y: 302, endPoint x: 1417, endPoint y: 562, distance: 447.3
click at [754, 404] on div "Update Appointment View History Sender/ Business Partner * [PERSON_NAME] Trucki…" at bounding box center [757, 392] width 1515 height 784
click at [754, 404] on button "Cancel" at bounding box center [1210, 673] width 83 height 23
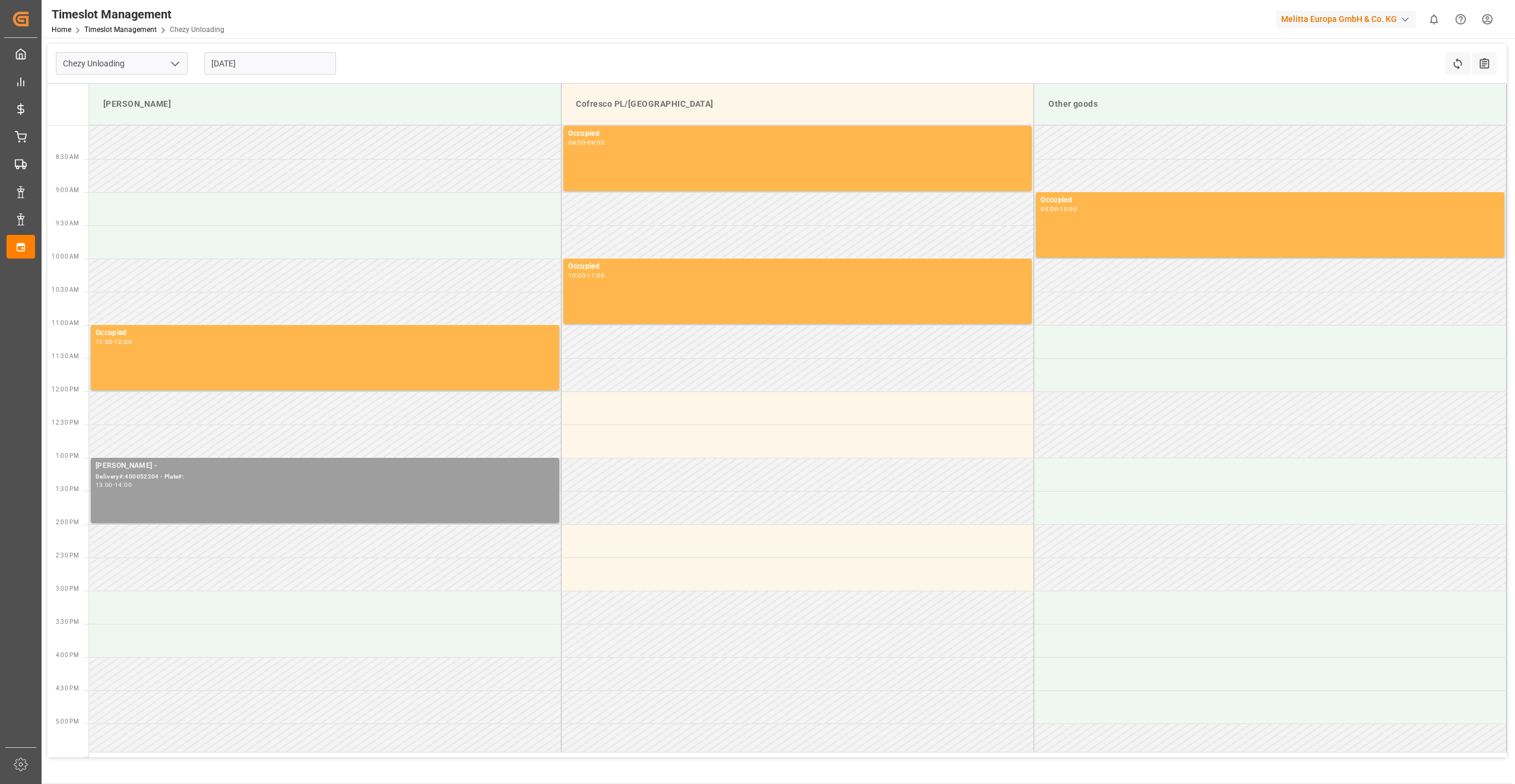
drag, startPoint x: 382, startPoint y: 484, endPoint x: 356, endPoint y: 487, distance: 26.2
click at [356, 404] on div "13:00 - 14:00" at bounding box center [325, 485] width 459 height 6
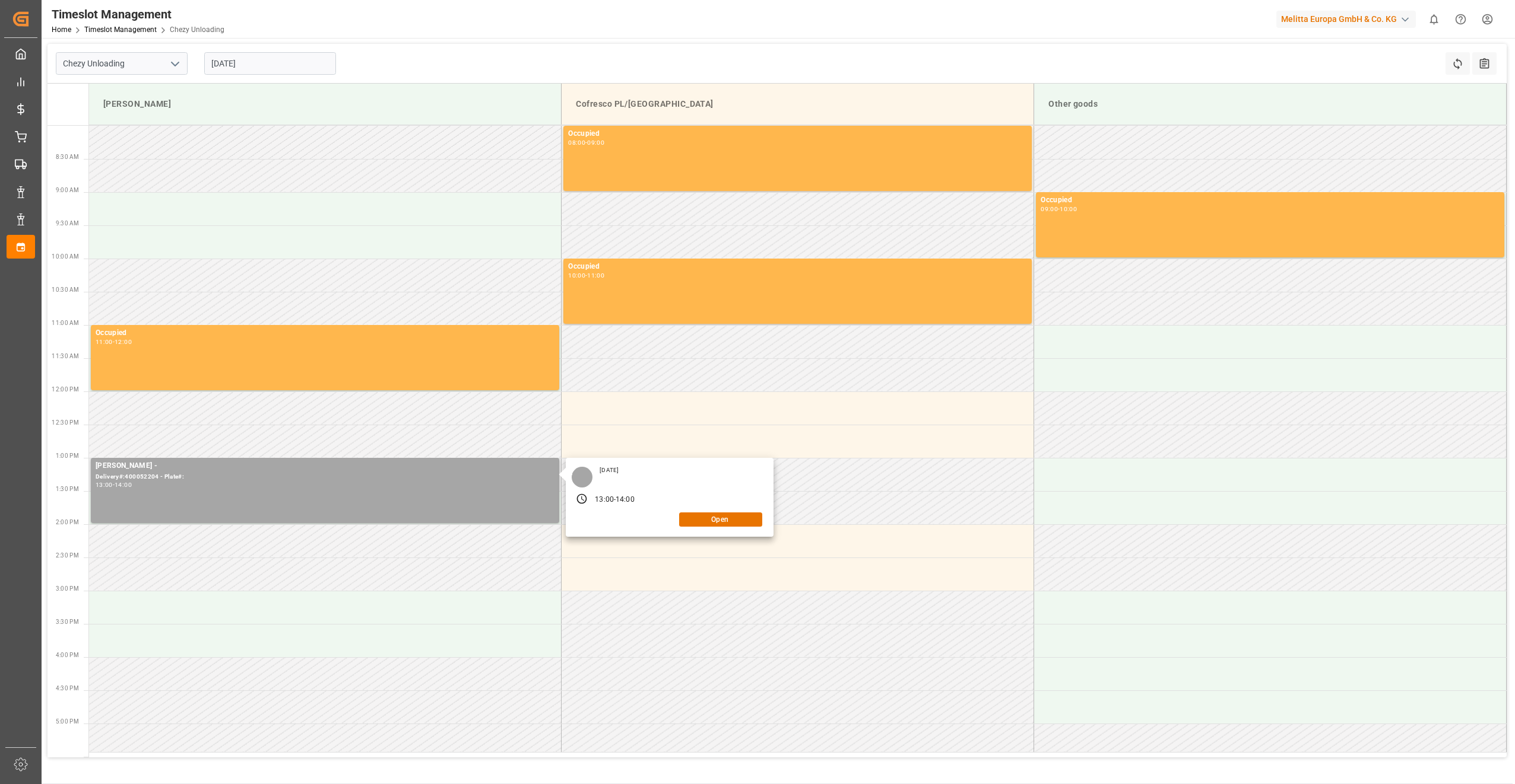
click at [696, 404] on div "13:00 - 14:00" at bounding box center [669, 500] width 202 height 18
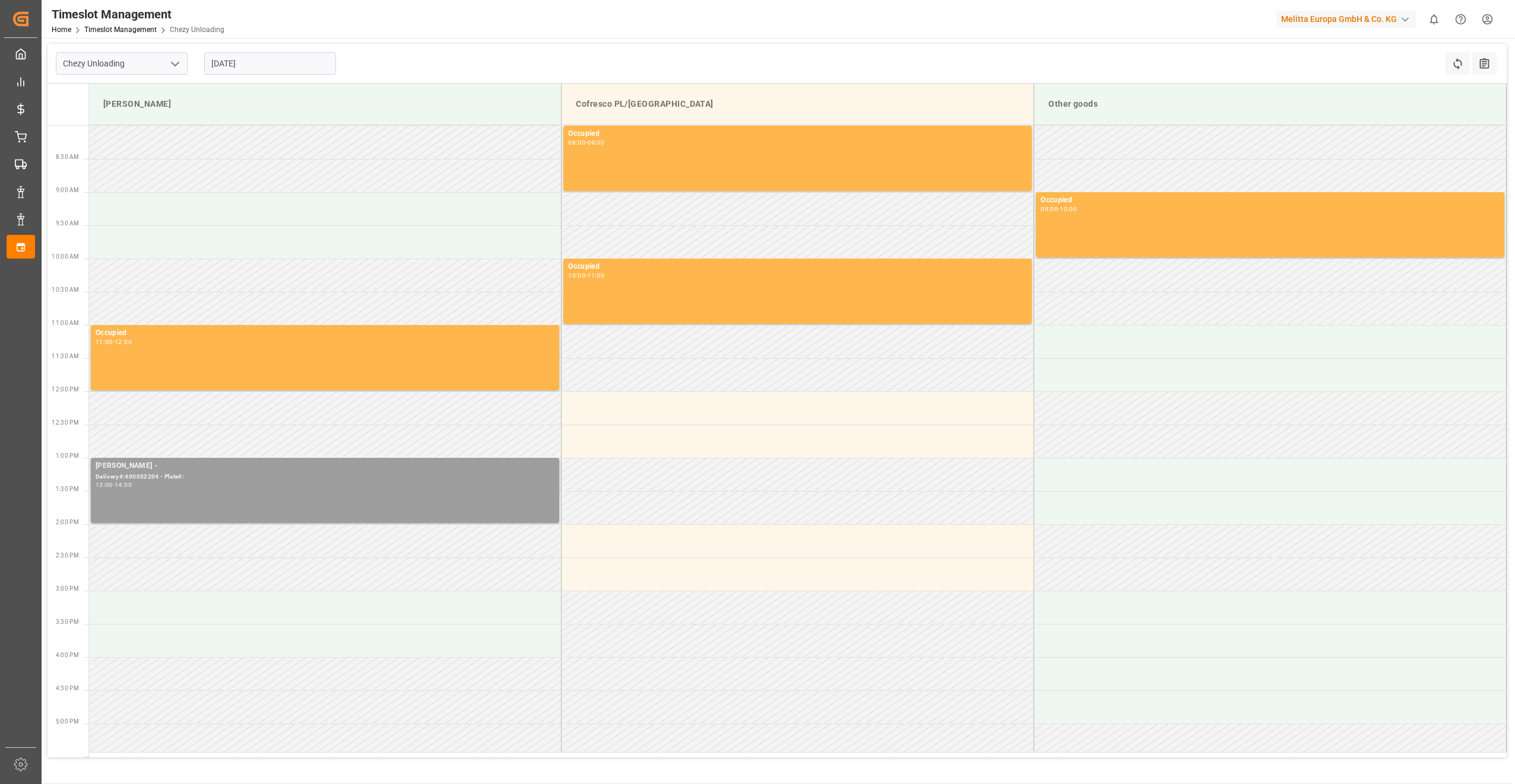
click at [432, 404] on div "[PERSON_NAME] - Delivery#:400052204 - Plate#: 13:00 - 14:00" at bounding box center [325, 490] width 459 height 60
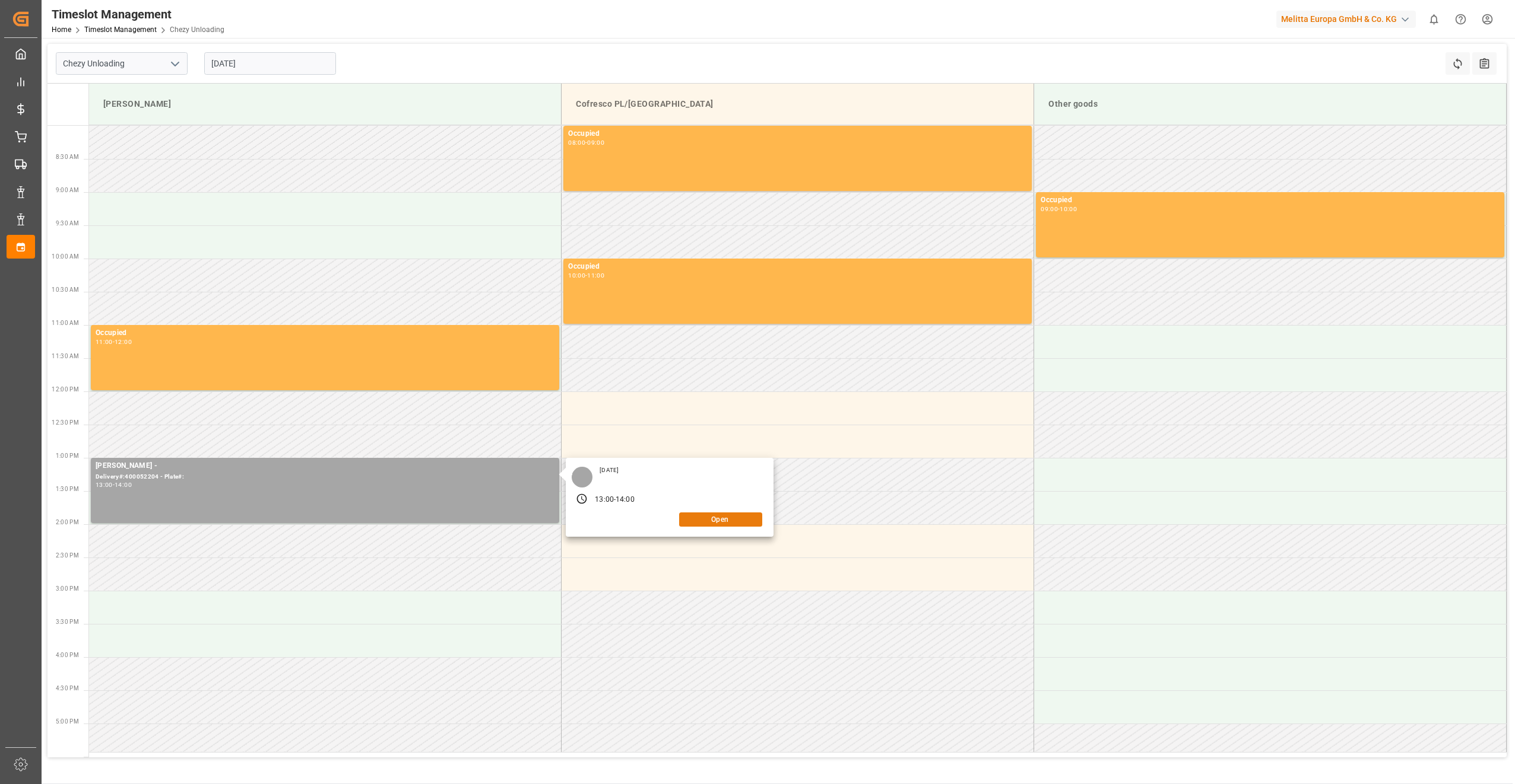
click at [720, 404] on button "Open" at bounding box center [721, 520] width 83 height 15
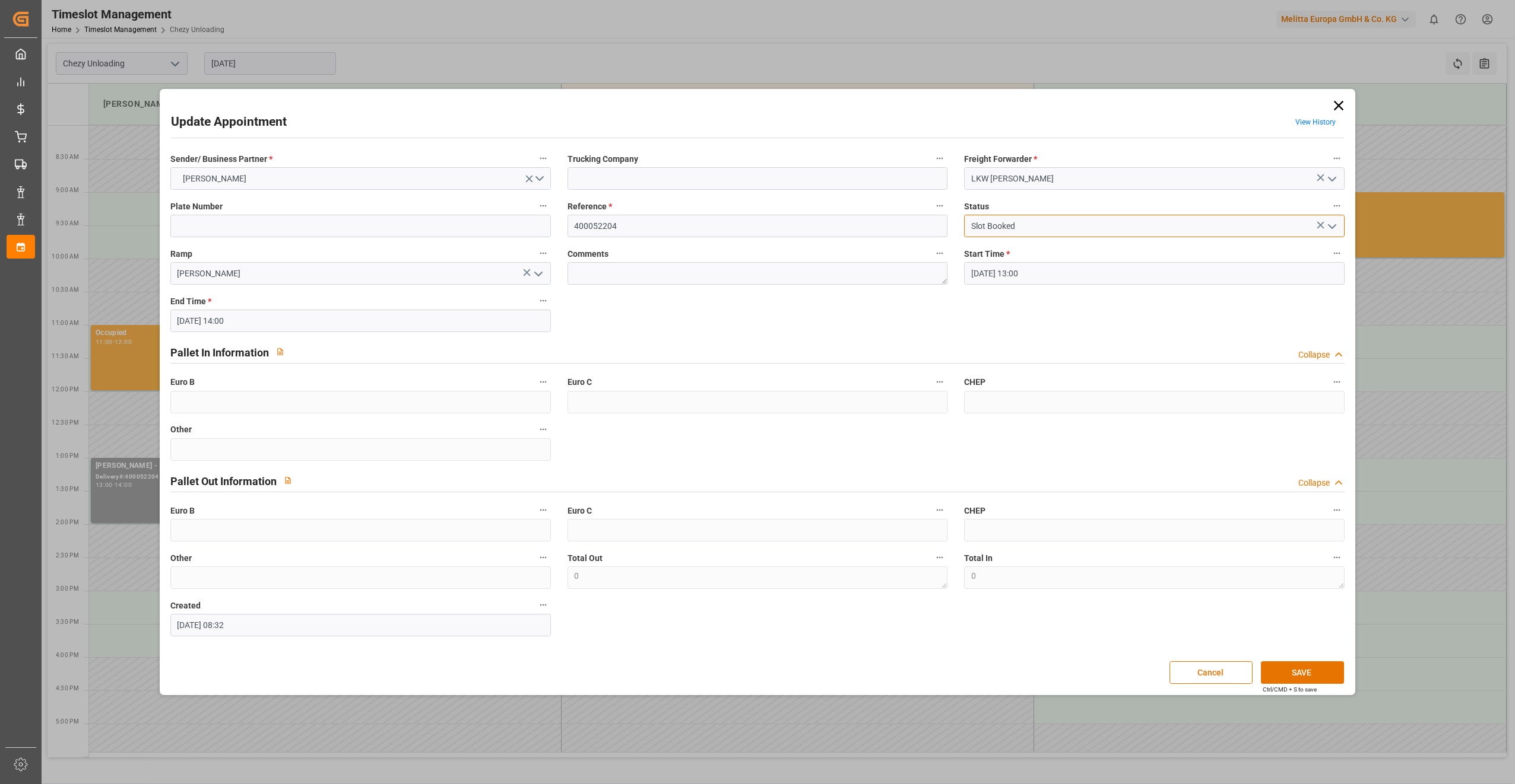
click at [754, 229] on input "Slot Booked" at bounding box center [1154, 226] width 380 height 23
click at [754, 222] on icon "open menu" at bounding box center [1333, 227] width 15 height 15
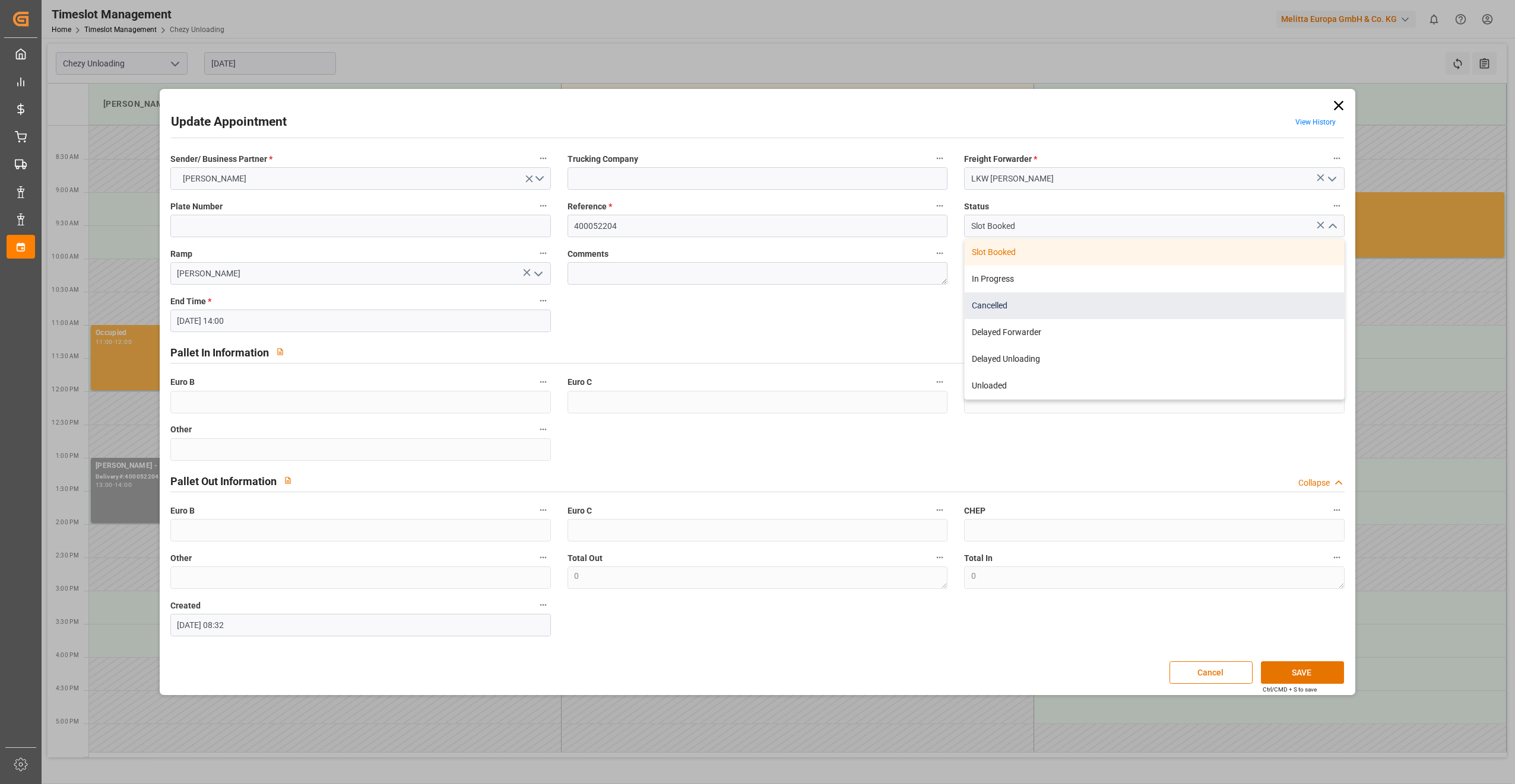
click at [754, 312] on div "Cancelled" at bounding box center [1155, 305] width 379 height 26
type input "Cancelled"
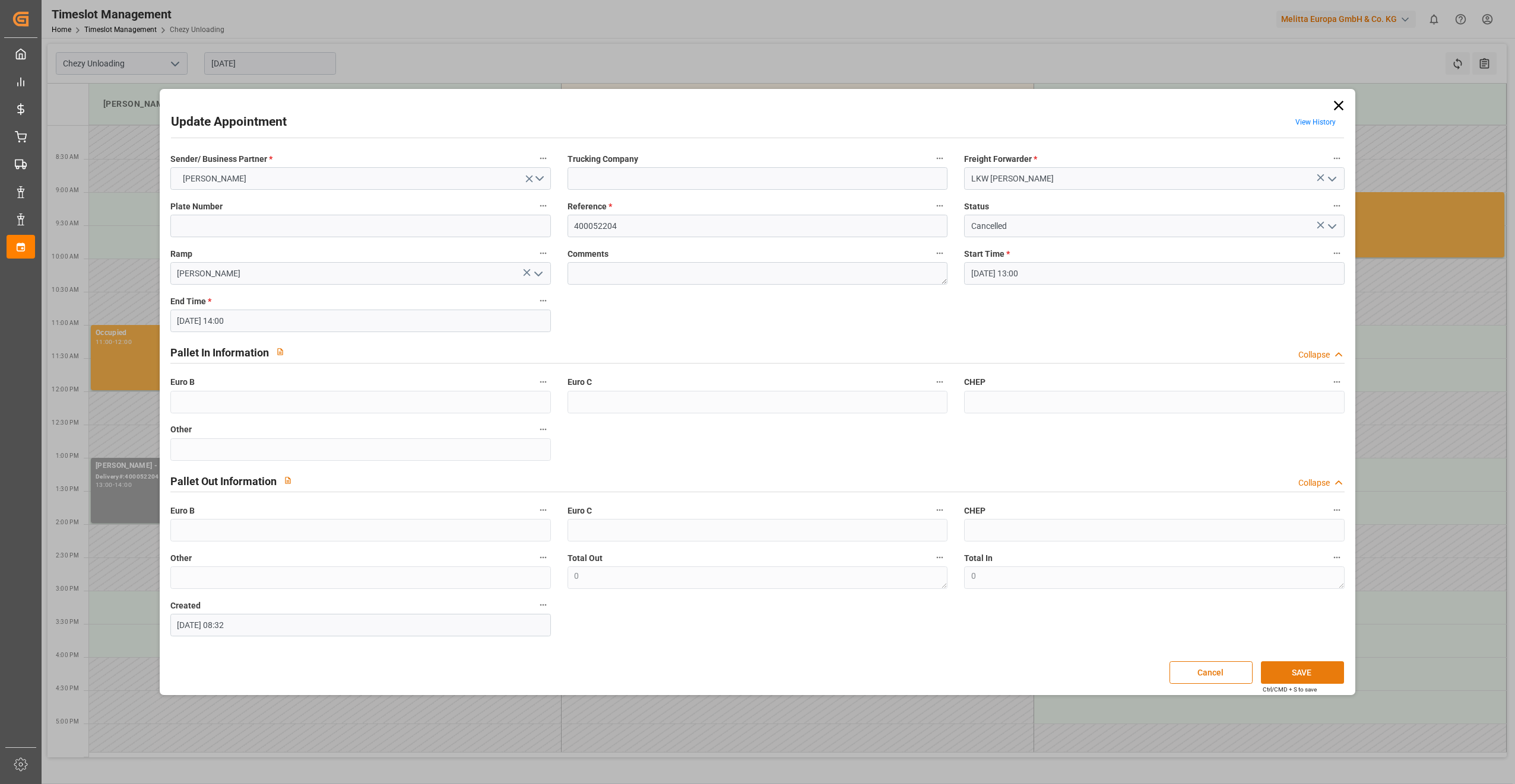
click at [754, 404] on button "SAVE" at bounding box center [1302, 673] width 83 height 23
